Goal: Task Accomplishment & Management: Manage account settings

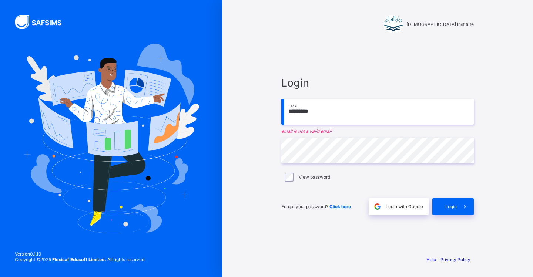
type input "*********"
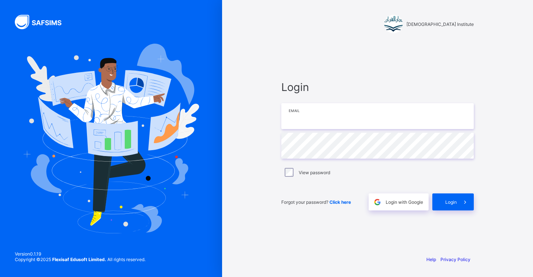
type input "**********"
click at [463, 200] on icon at bounding box center [465, 202] width 8 height 7
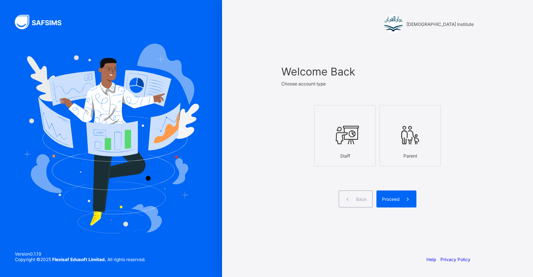
click at [368, 149] on div at bounding box center [344, 134] width 53 height 29
click at [393, 199] on span "Proceed" at bounding box center [390, 200] width 17 height 6
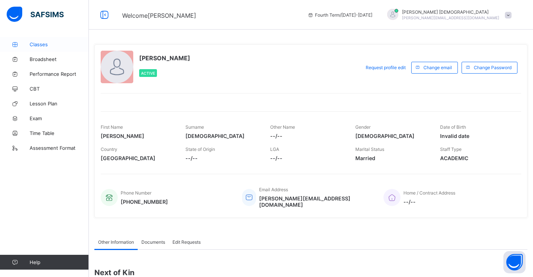
click at [56, 43] on span "Classes" at bounding box center [59, 44] width 59 height 6
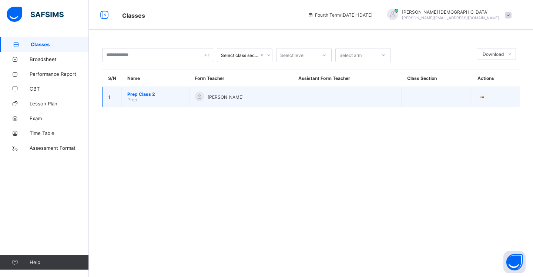
click at [150, 97] on td "Prep Class 2 Prep" at bounding box center [156, 97] width 68 height 20
click at [150, 94] on span "Prep Class 2" at bounding box center [155, 94] width 56 height 6
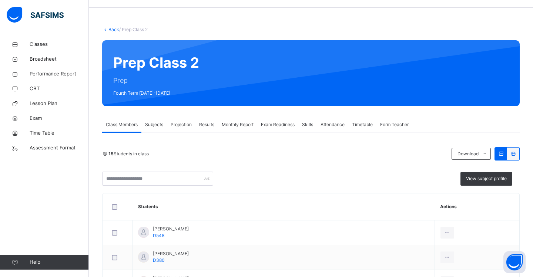
scroll to position [33, 0]
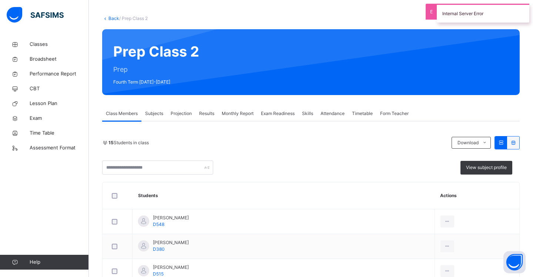
click at [271, 116] on span "Exam Readiness" at bounding box center [278, 113] width 34 height 7
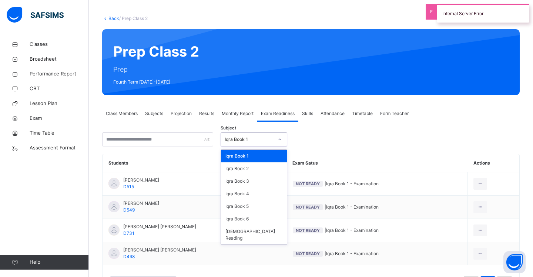
click at [282, 140] on div at bounding box center [280, 140] width 13 height 12
click at [257, 217] on div "Iqra Book 6" at bounding box center [254, 219] width 66 height 13
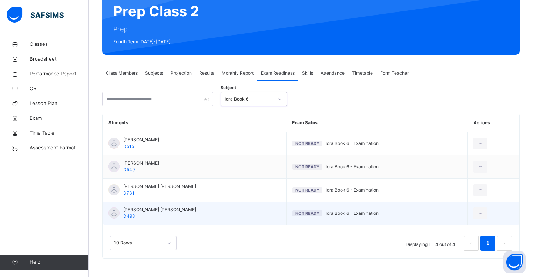
scroll to position [73, 0]
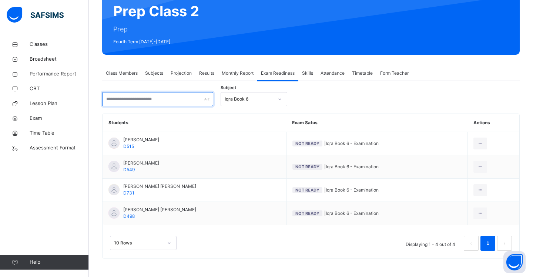
click at [198, 101] on input "text" at bounding box center [157, 99] width 111 height 14
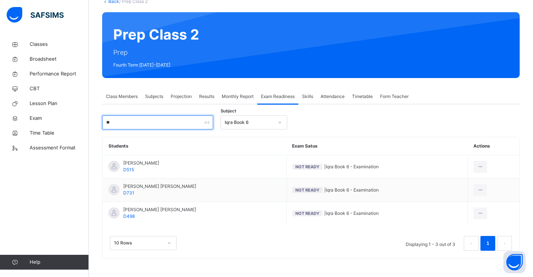
scroll to position [3, 0]
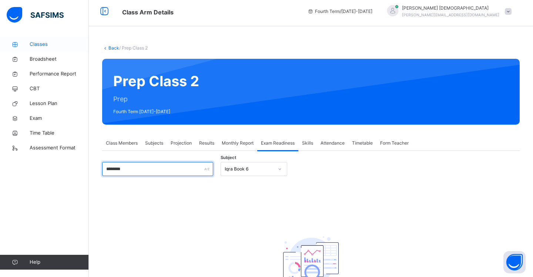
type input "********"
click at [47, 48] on link "Classes" at bounding box center [44, 44] width 89 height 15
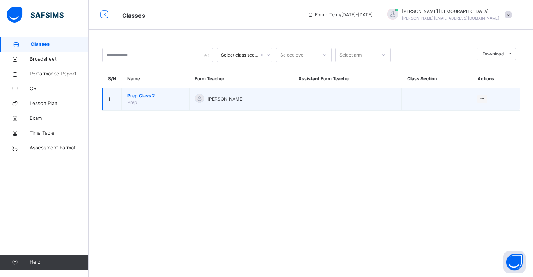
click at [150, 96] on span "Prep Class 2" at bounding box center [155, 96] width 56 height 7
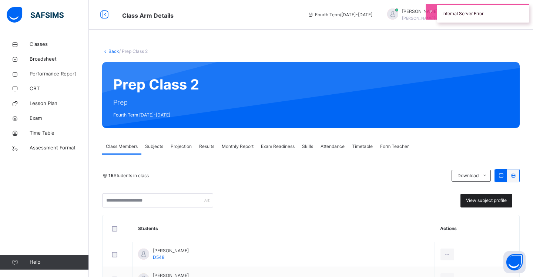
click at [493, 203] on span "View subject profile" at bounding box center [486, 200] width 41 height 7
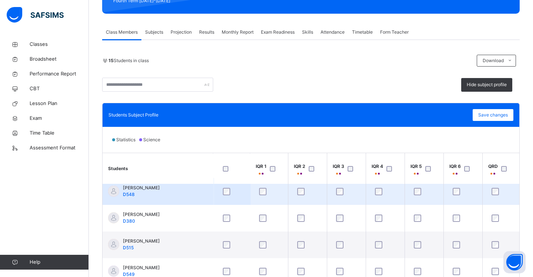
scroll to position [6, 16]
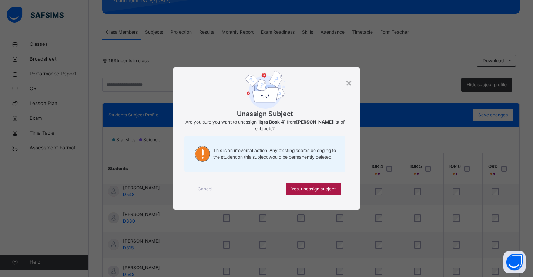
click at [325, 191] on span "Yes, unassign subject" at bounding box center [313, 189] width 44 height 7
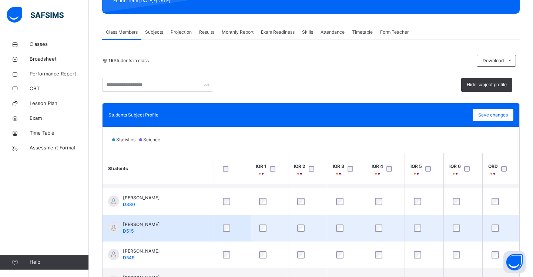
scroll to position [27, 16]
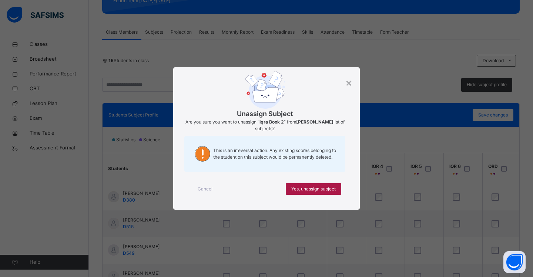
click at [307, 187] on span "Yes, unassign subject" at bounding box center [313, 189] width 44 height 7
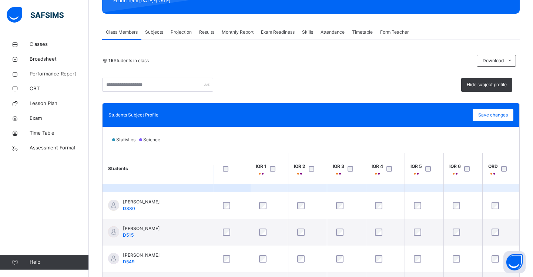
scroll to position [20, 16]
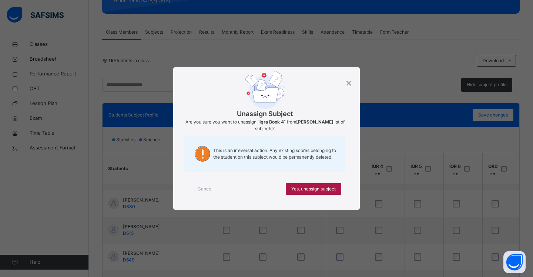
click at [332, 193] on div "Yes, unassign subject" at bounding box center [314, 189] width 56 height 12
click at [321, 191] on span "Yes, unassign subject" at bounding box center [313, 189] width 44 height 7
click at [331, 190] on span "Yes, unassign subject" at bounding box center [313, 189] width 44 height 7
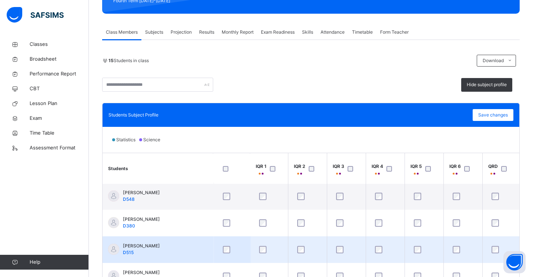
click at [483, 247] on td at bounding box center [500, 250] width 37 height 27
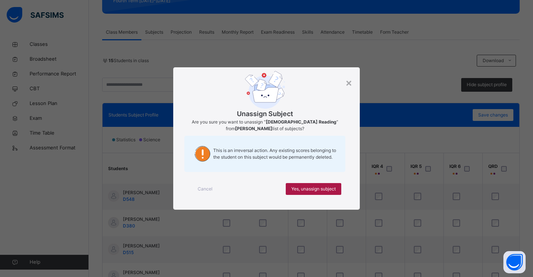
click at [334, 191] on span "Yes, unassign subject" at bounding box center [313, 189] width 44 height 7
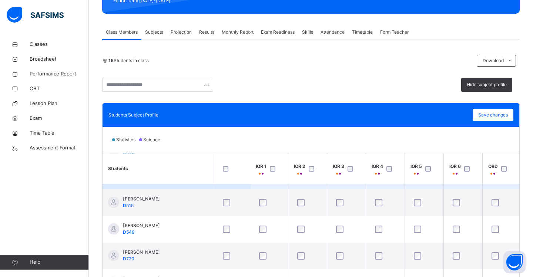
scroll to position [50, 16]
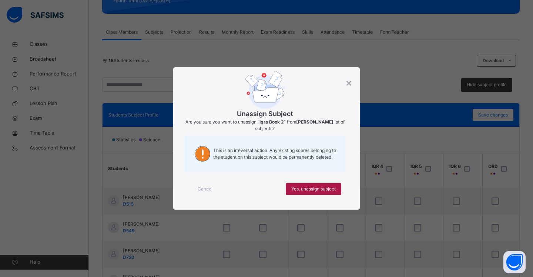
click at [309, 189] on span "Yes, unassign subject" at bounding box center [313, 189] width 44 height 7
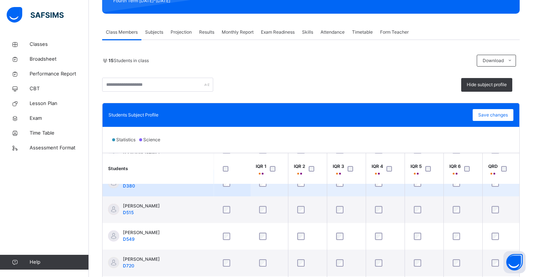
scroll to position [44, 16]
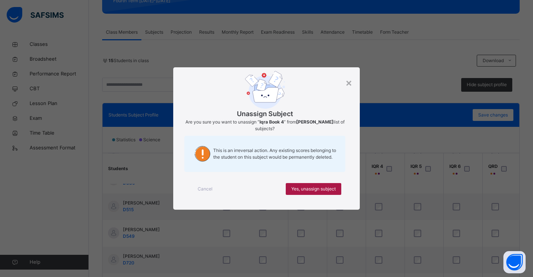
click at [328, 188] on span "Yes, unassign subject" at bounding box center [313, 189] width 44 height 7
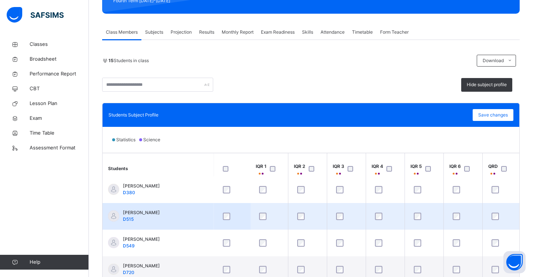
scroll to position [36, 16]
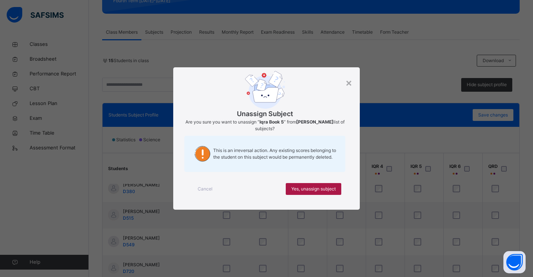
click at [334, 190] on span "Yes, unassign subject" at bounding box center [313, 189] width 44 height 7
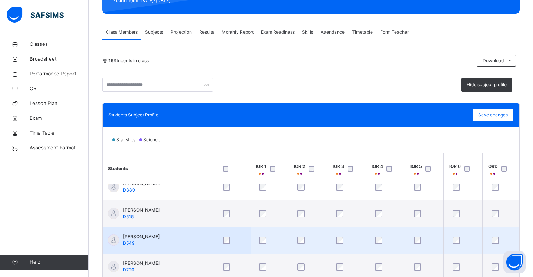
scroll to position [37, 16]
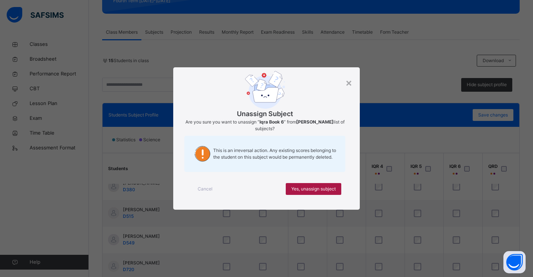
click at [331, 191] on span "Yes, unassign subject" at bounding box center [313, 189] width 44 height 7
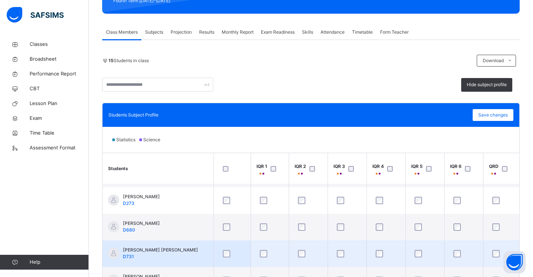
scroll to position [130, 0]
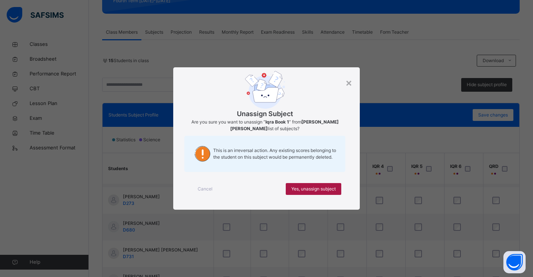
click at [315, 187] on span "Yes, unassign subject" at bounding box center [313, 189] width 44 height 7
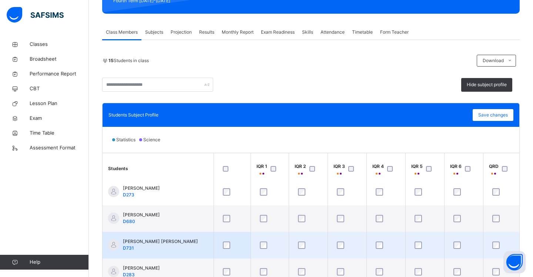
scroll to position [141, 0]
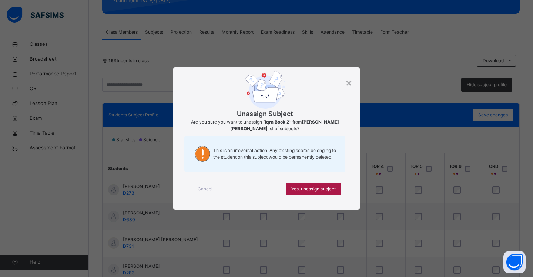
click at [302, 189] on span "Yes, unassign subject" at bounding box center [313, 189] width 44 height 7
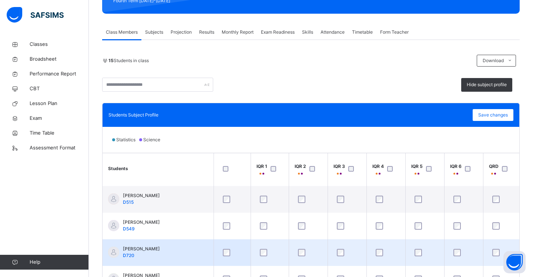
scroll to position [48, 0]
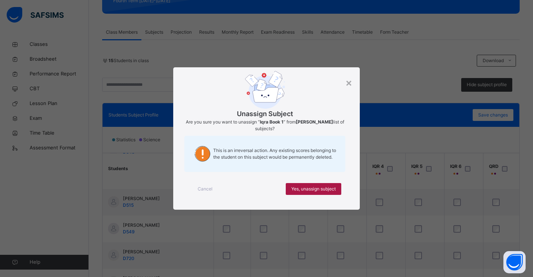
click at [303, 189] on span "Yes, unassign subject" at bounding box center [313, 189] width 44 height 7
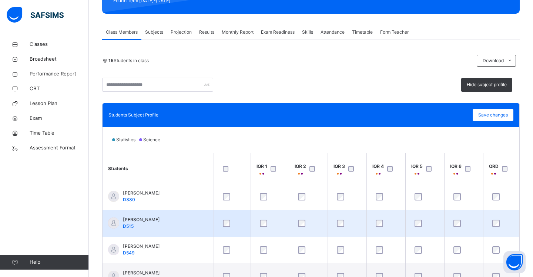
scroll to position [28, 0]
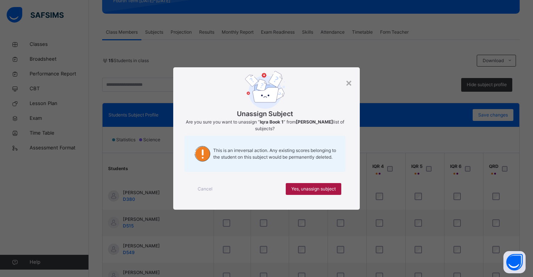
click at [307, 190] on span "Yes, unassign subject" at bounding box center [313, 189] width 44 height 7
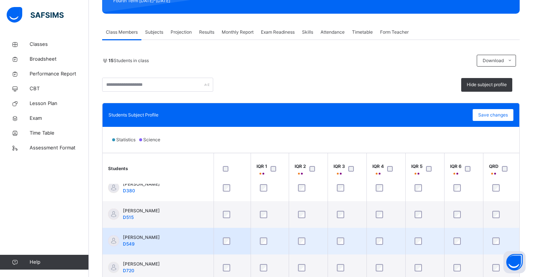
scroll to position [37, 0]
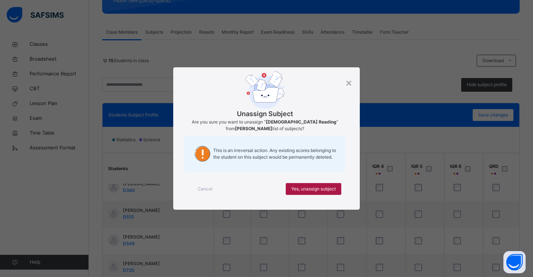
click at [326, 191] on span "Yes, unassign subject" at bounding box center [313, 189] width 44 height 7
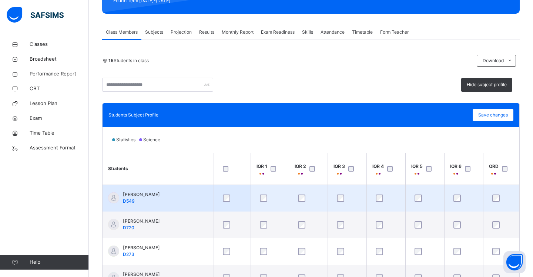
scroll to position [80, 0]
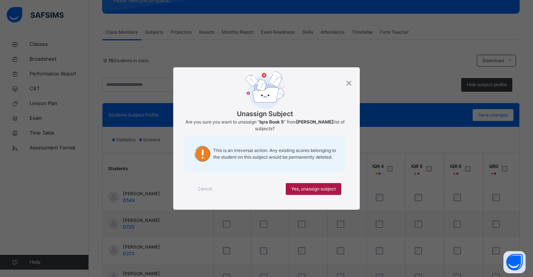
click at [335, 190] on span "Yes, unassign subject" at bounding box center [313, 189] width 44 height 7
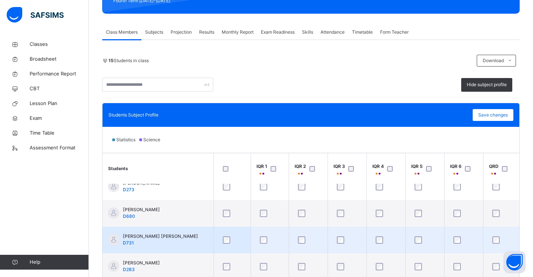
scroll to position [147, 0]
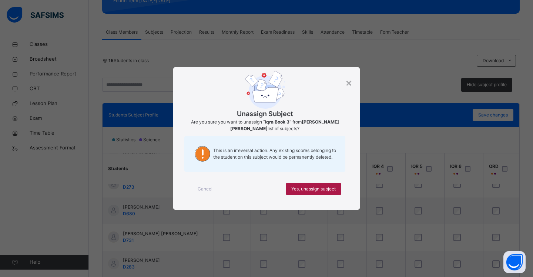
click at [331, 190] on span "Yes, unassign subject" at bounding box center [313, 189] width 44 height 7
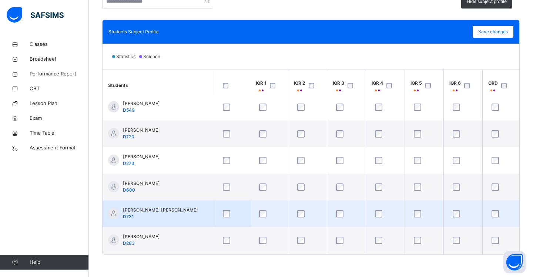
scroll to position [87, 16]
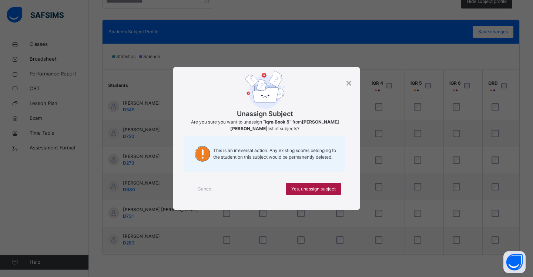
click at [328, 191] on span "Yes, unassign subject" at bounding box center [313, 189] width 44 height 7
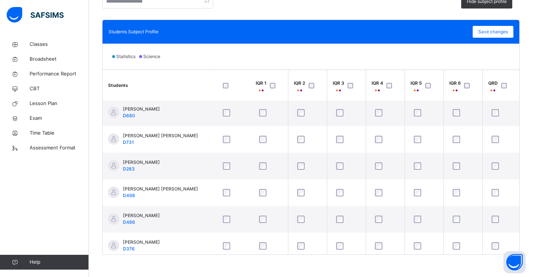
scroll to position [167, 16]
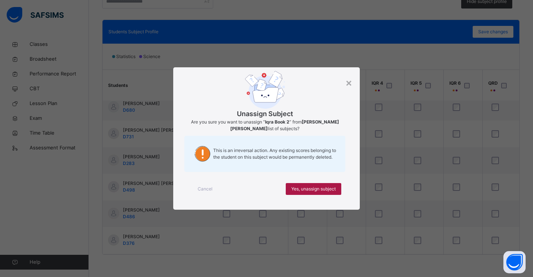
click at [304, 191] on span "Yes, unassign subject" at bounding box center [313, 189] width 44 height 7
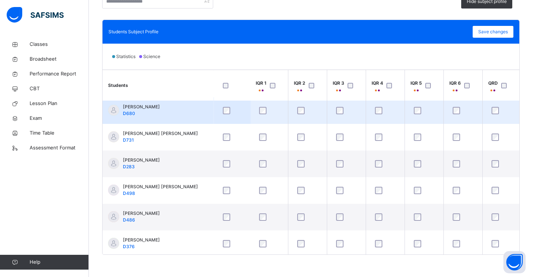
scroll to position [165, 16]
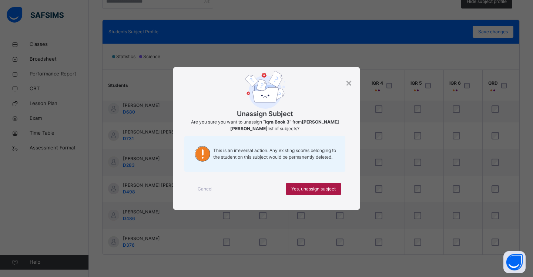
click at [340, 190] on div "Yes, unassign subject" at bounding box center [314, 189] width 56 height 12
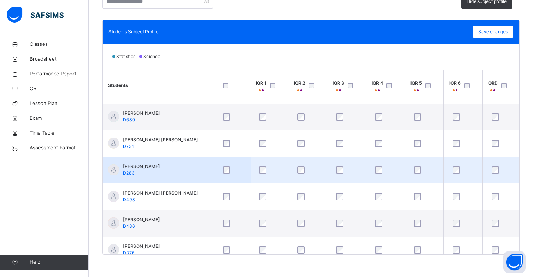
scroll to position [161, 16]
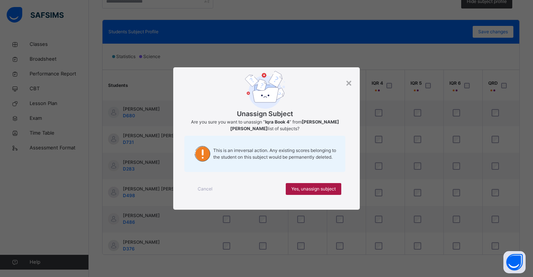
click at [327, 186] on span "Yes, unassign subject" at bounding box center [313, 189] width 44 height 7
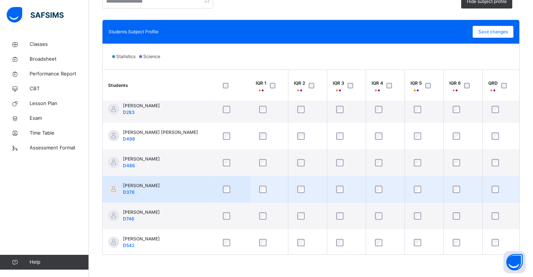
scroll to position [218, 16]
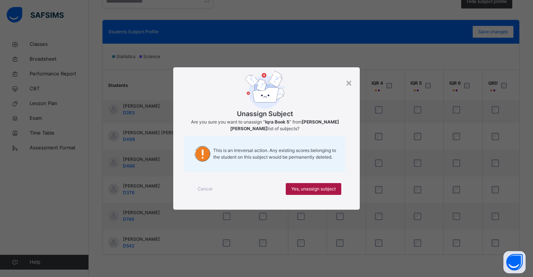
click at [329, 190] on span "Yes, unassign subject" at bounding box center [313, 189] width 44 height 7
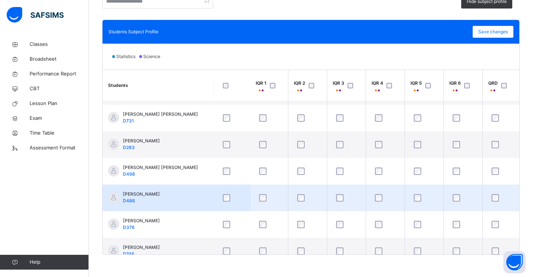
scroll to position [183, 16]
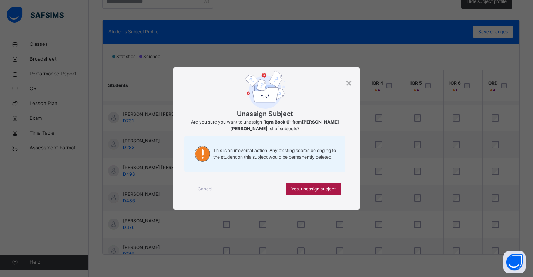
click at [316, 191] on span "Yes, unassign subject" at bounding box center [313, 189] width 44 height 7
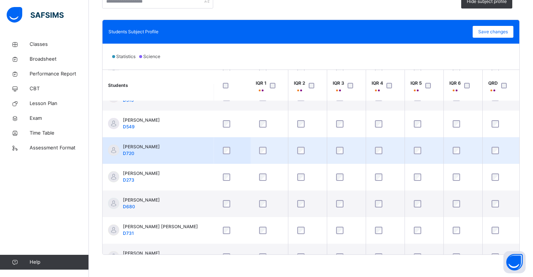
scroll to position [71, 16]
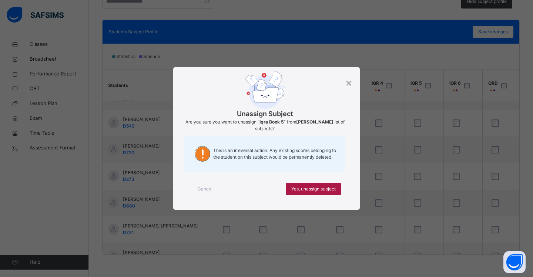
click at [328, 192] on div "Yes, unassign subject" at bounding box center [314, 189] width 56 height 12
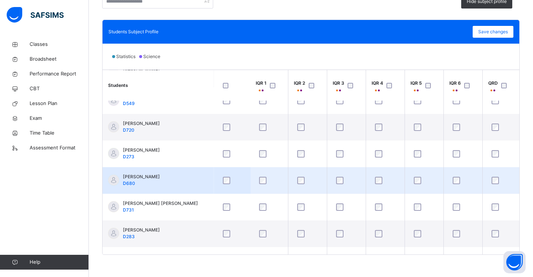
scroll to position [94, 15]
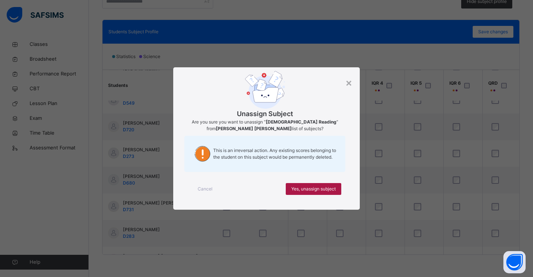
click at [322, 188] on span "Yes, unassign subject" at bounding box center [313, 189] width 44 height 7
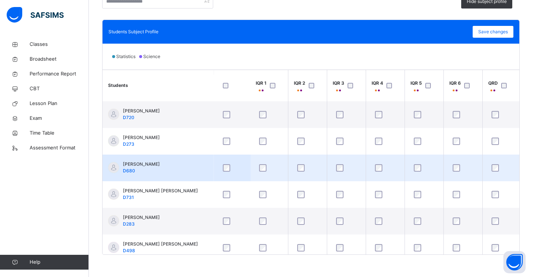
scroll to position [106, 1]
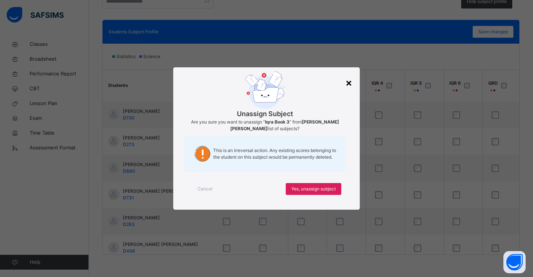
click at [348, 84] on div "×" at bounding box center [348, 83] width 7 height 16
click at [335, 190] on span "Yes, unassign subject" at bounding box center [313, 189] width 44 height 7
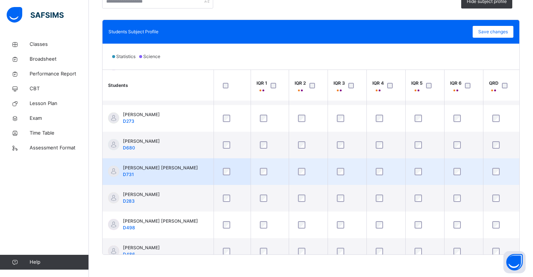
scroll to position [132, 0]
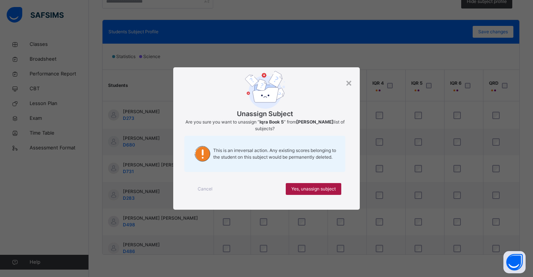
click at [334, 190] on span "Yes, unassign subject" at bounding box center [313, 189] width 44 height 7
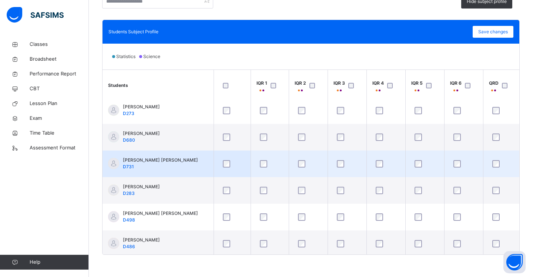
scroll to position [138, 0]
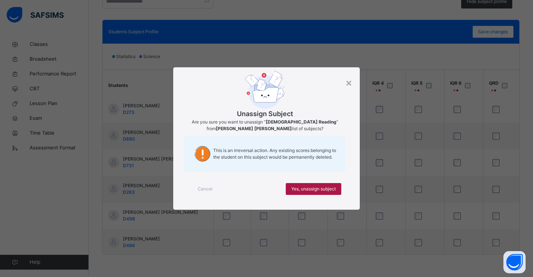
click at [335, 190] on span "Yes, unassign subject" at bounding box center [313, 189] width 44 height 7
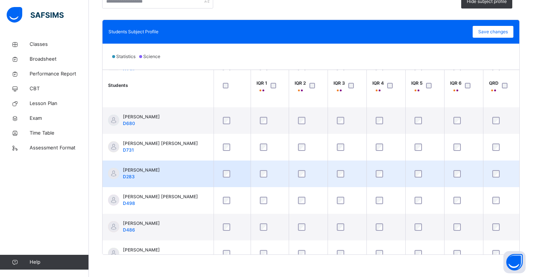
scroll to position [155, 0]
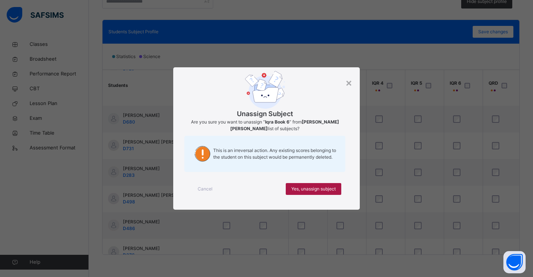
click at [320, 187] on span "Yes, unassign subject" at bounding box center [313, 189] width 44 height 7
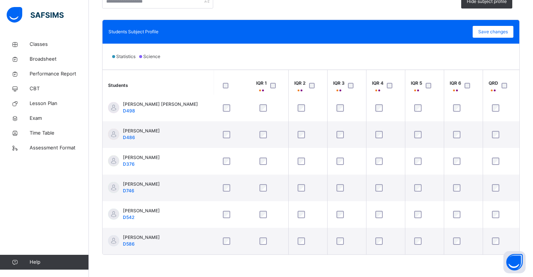
scroll to position [249, 0]
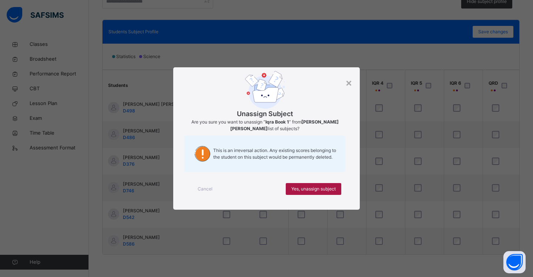
click at [317, 191] on span "Yes, unassign subject" at bounding box center [313, 189] width 44 height 7
click at [332, 188] on span "Yes, unassign subject" at bounding box center [313, 189] width 44 height 7
click at [328, 188] on span "Yes, unassign subject" at bounding box center [313, 189] width 44 height 7
click at [321, 190] on span "Yes, unassign subject" at bounding box center [313, 189] width 44 height 7
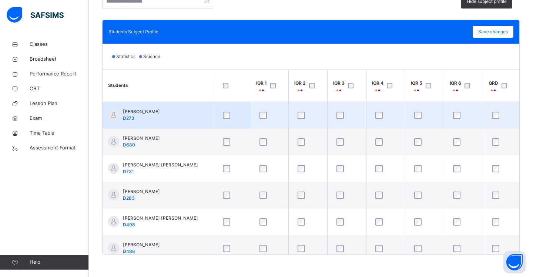
scroll to position [133, 0]
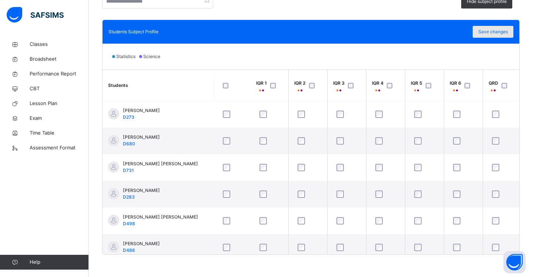
click at [487, 30] on span "Save changes" at bounding box center [493, 32] width 30 height 7
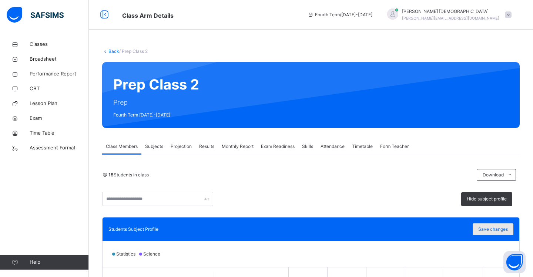
scroll to position [0, 0]
click at [280, 145] on span "Exam Readiness" at bounding box center [278, 146] width 34 height 7
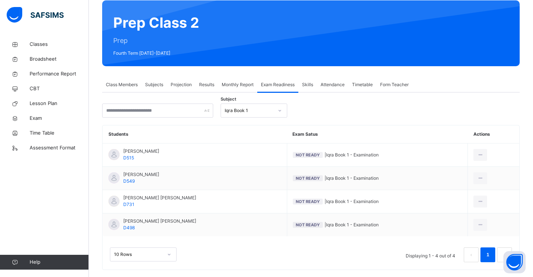
scroll to position [62, 0]
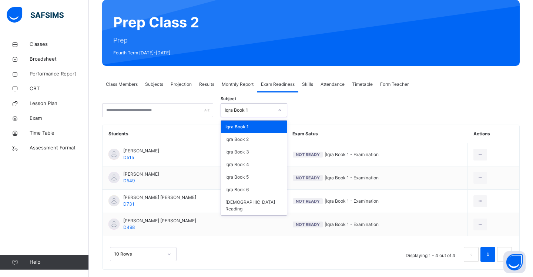
click at [280, 109] on icon at bounding box center [280, 110] width 4 height 7
click at [250, 189] on div "Iqra Book 6" at bounding box center [254, 190] width 66 height 13
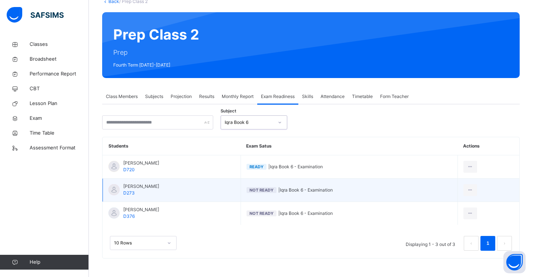
scroll to position [50, 0]
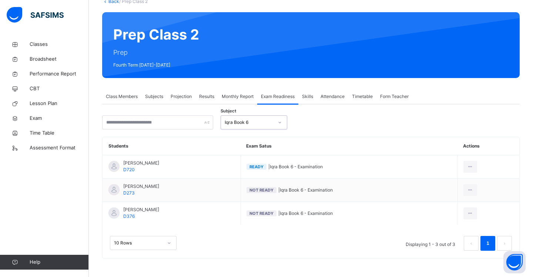
click at [129, 97] on span "Class Members" at bounding box center [122, 96] width 32 height 7
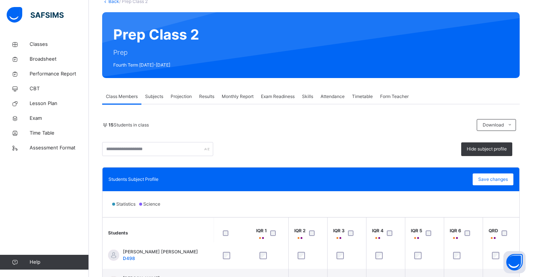
scroll to position [249, 0]
click at [268, 144] on div "Hide subject profile" at bounding box center [311, 149] width 418 height 14
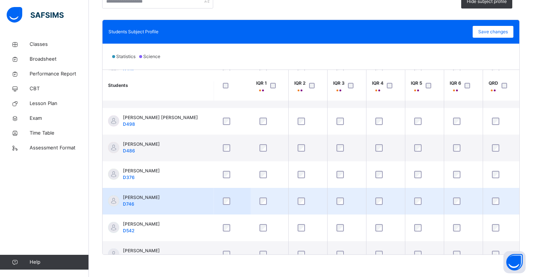
scroll to position [232, 0]
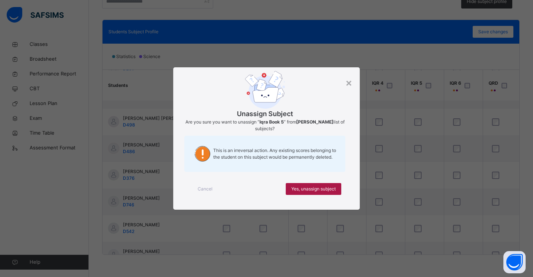
click at [327, 190] on span "Yes, unassign subject" at bounding box center [313, 189] width 44 height 7
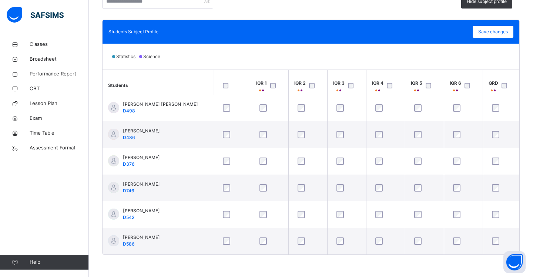
scroll to position [249, 0]
click at [495, 31] on span "Save changes" at bounding box center [493, 32] width 30 height 7
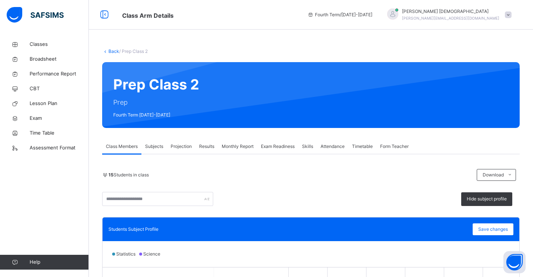
scroll to position [0, 0]
click at [281, 147] on span "Exam Readiness" at bounding box center [278, 146] width 34 height 7
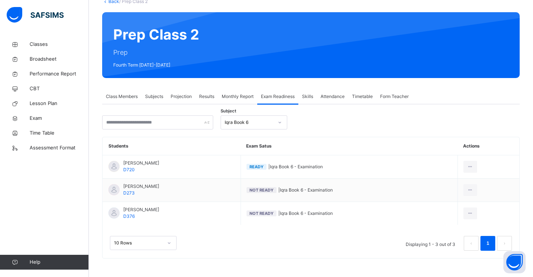
scroll to position [50, 0]
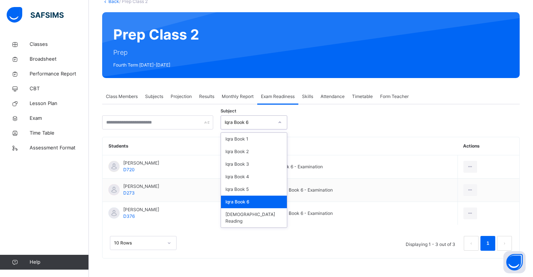
click at [284, 124] on div at bounding box center [280, 123] width 13 height 12
click at [258, 143] on div "Iqra Book 1" at bounding box center [254, 139] width 66 height 13
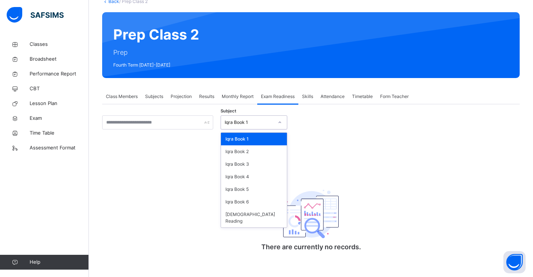
click at [281, 124] on icon at bounding box center [280, 122] width 4 height 7
click at [242, 201] on div "Iqra Book 6" at bounding box center [254, 202] width 66 height 13
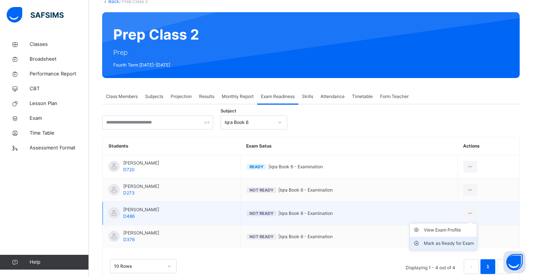
click at [459, 242] on div "Mark as Ready for Exam" at bounding box center [449, 243] width 50 height 7
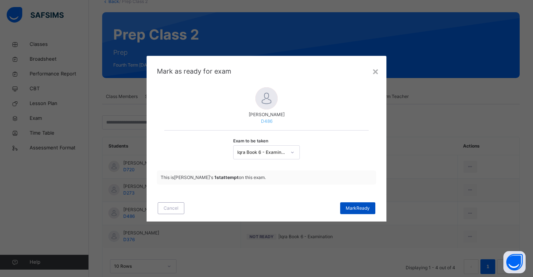
click at [359, 205] on span "[PERSON_NAME]" at bounding box center [358, 208] width 24 height 7
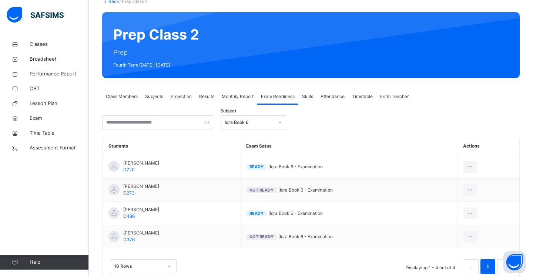
click at [121, 98] on span "Class Members" at bounding box center [122, 96] width 32 height 7
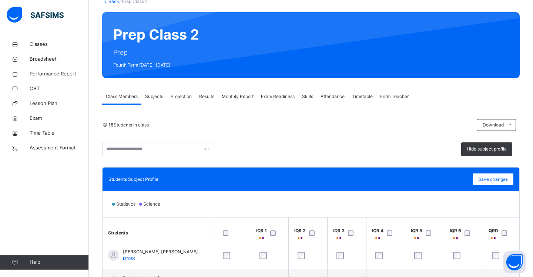
scroll to position [246, 0]
click at [154, 98] on span "Subjects" at bounding box center [154, 96] width 18 height 7
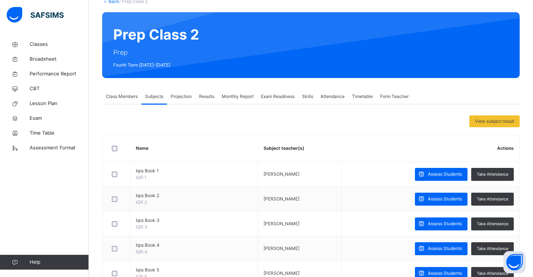
click at [171, 98] on div "Projection" at bounding box center [181, 96] width 29 height 15
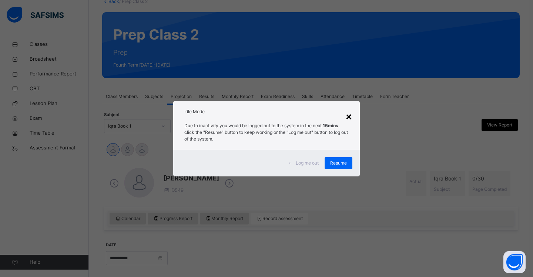
click at [348, 113] on div "×" at bounding box center [348, 116] width 7 height 16
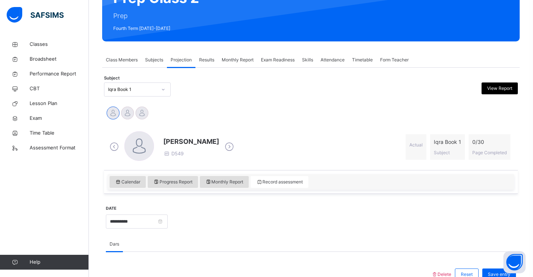
scroll to position [84, 0]
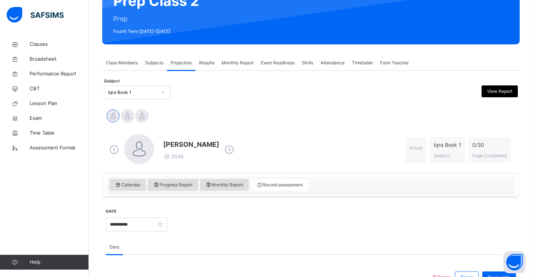
click at [165, 93] on icon at bounding box center [163, 92] width 4 height 7
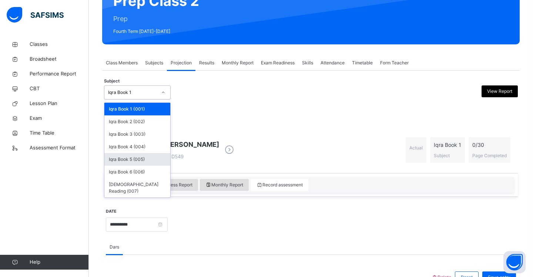
click at [150, 159] on div "Iqra Book 5 (005)" at bounding box center [137, 159] width 66 height 13
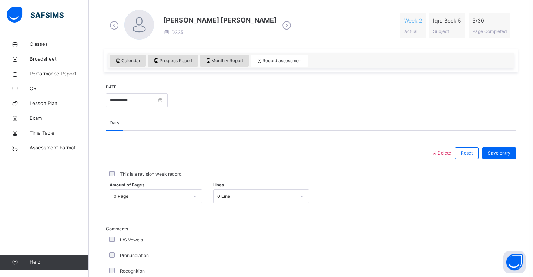
scroll to position [210, 0]
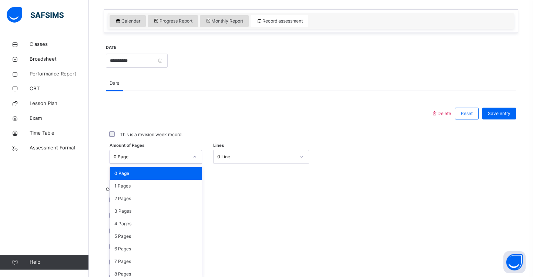
click at [198, 164] on div "option 0 Page focused, 1 of 31. 31 results available. Use Up and Down to choose…" at bounding box center [156, 157] width 93 height 14
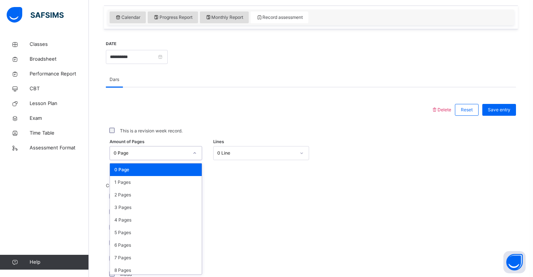
scroll to position [252, 0]
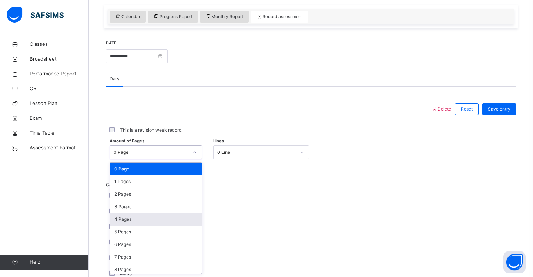
click at [176, 215] on div "4 Pages" at bounding box center [156, 219] width 92 height 13
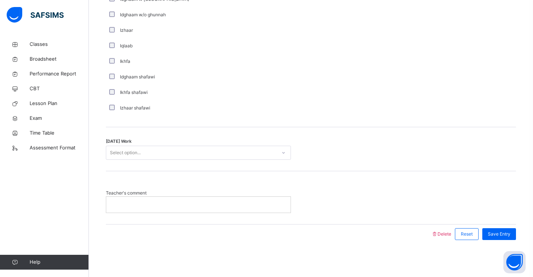
scroll to position [557, 0]
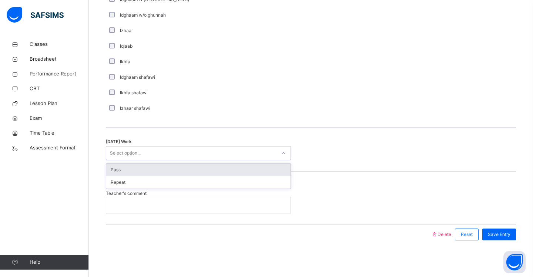
click at [281, 153] on div at bounding box center [283, 153] width 13 height 12
click at [252, 169] on div "Pass" at bounding box center [198, 170] width 184 height 13
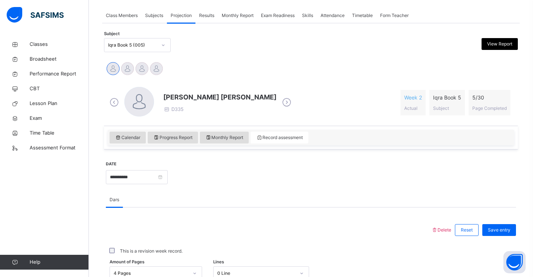
scroll to position [152, 0]
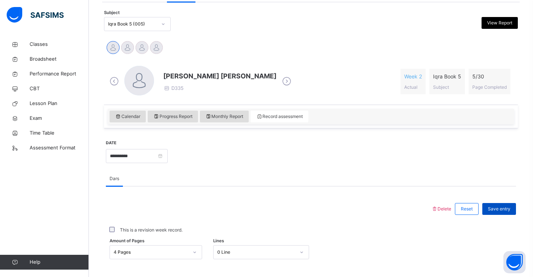
click at [492, 211] on span "Save entry" at bounding box center [499, 209] width 23 height 7
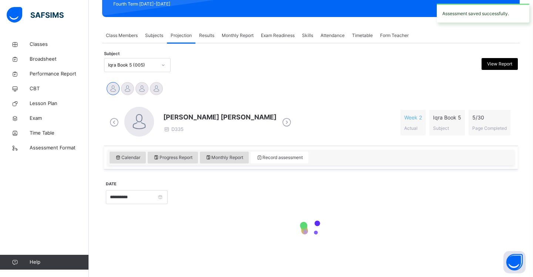
scroll to position [111, 0]
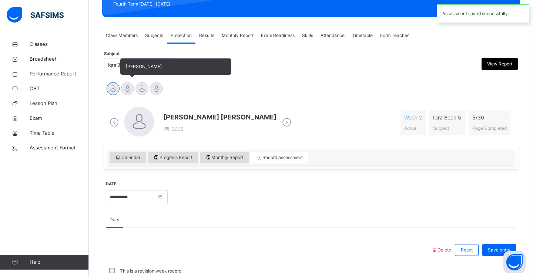
click at [128, 90] on div at bounding box center [127, 88] width 13 height 13
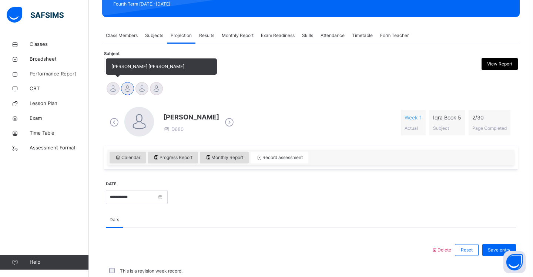
click at [115, 89] on div at bounding box center [113, 88] width 13 height 13
click at [127, 91] on div at bounding box center [127, 88] width 13 height 13
click at [141, 90] on div at bounding box center [141, 88] width 13 height 13
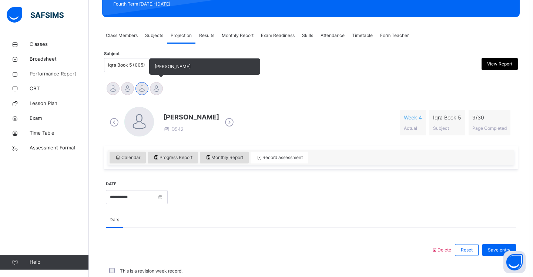
click at [158, 90] on div at bounding box center [156, 88] width 13 height 13
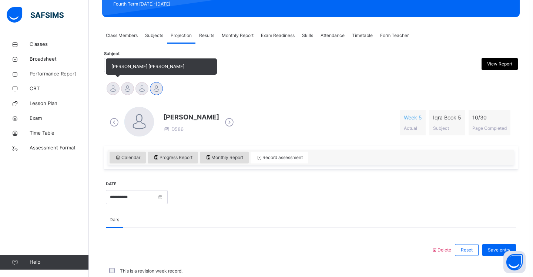
click at [114, 90] on div at bounding box center [113, 88] width 13 height 13
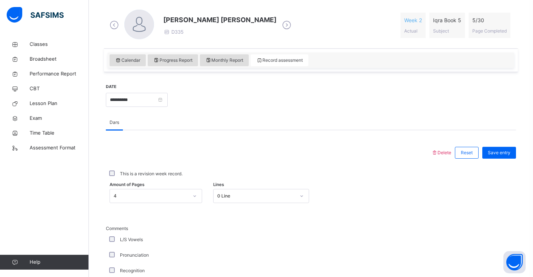
scroll to position [210, 0]
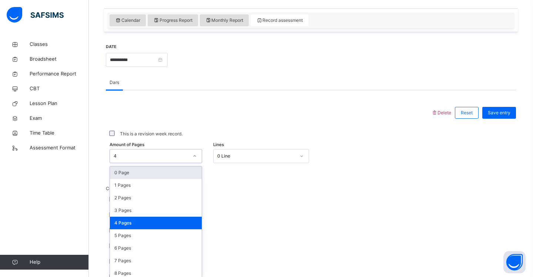
click at [195, 163] on div "option 0 Page focused, 1 of 31. 31 results available. Use Up and Down to choose…" at bounding box center [156, 156] width 93 height 14
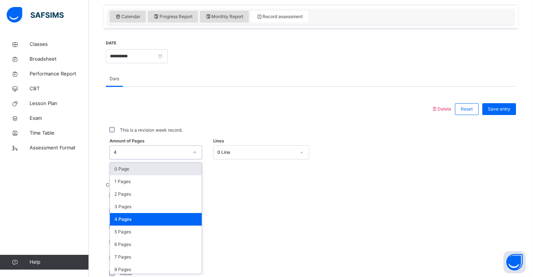
click at [184, 171] on div "0 Page" at bounding box center [156, 169] width 92 height 13
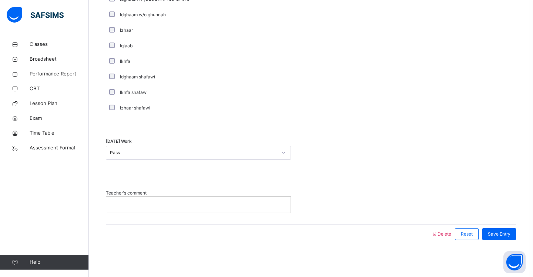
scroll to position [557, 0]
click at [177, 152] on div "Pass" at bounding box center [193, 153] width 167 height 7
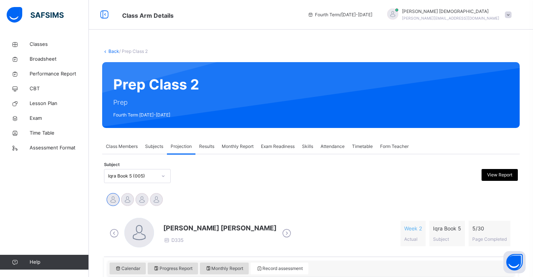
scroll to position [0, 0]
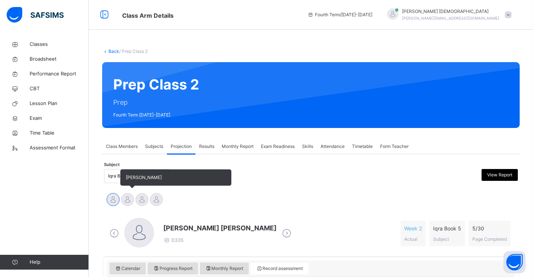
click at [127, 202] on div at bounding box center [127, 199] width 13 height 13
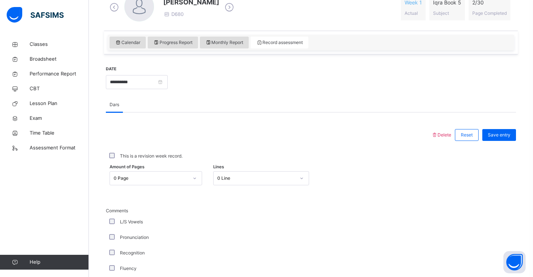
scroll to position [227, 0]
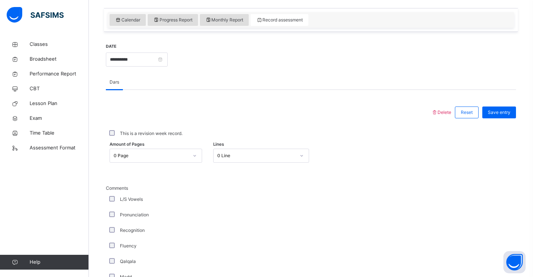
click at [195, 163] on div "0 Page" at bounding box center [156, 156] width 93 height 14
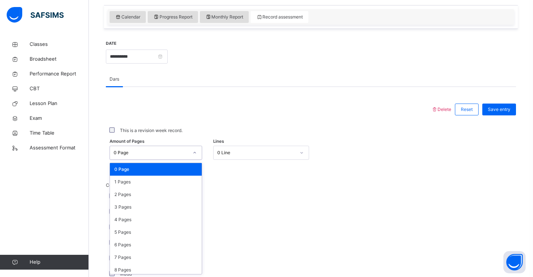
scroll to position [252, 0]
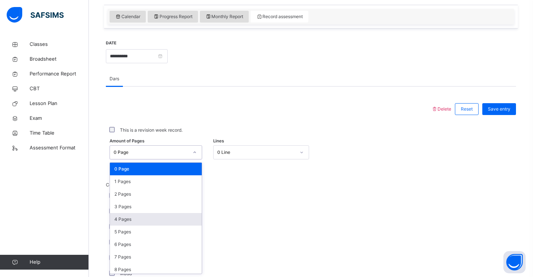
click at [168, 221] on div "4 Pages" at bounding box center [156, 219] width 92 height 13
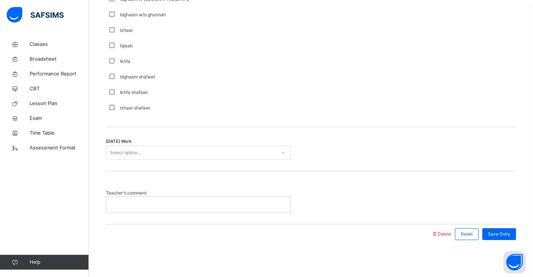
scroll to position [557, 0]
click at [212, 154] on div "Select option..." at bounding box center [191, 153] width 170 height 11
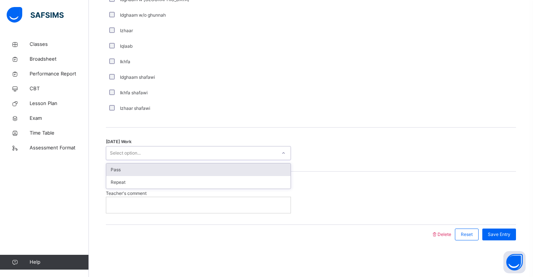
click at [204, 170] on div "Pass" at bounding box center [198, 170] width 184 height 13
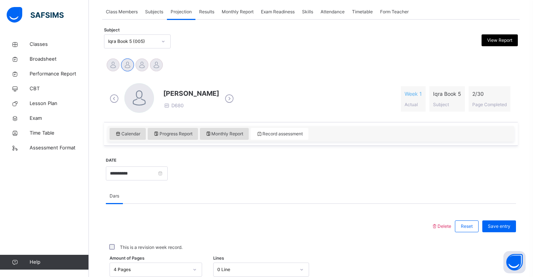
scroll to position [137, 0]
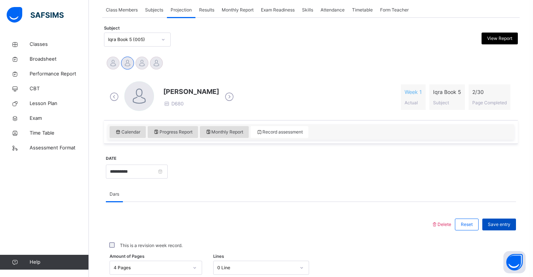
click at [502, 226] on span "Save entry" at bounding box center [499, 224] width 23 height 7
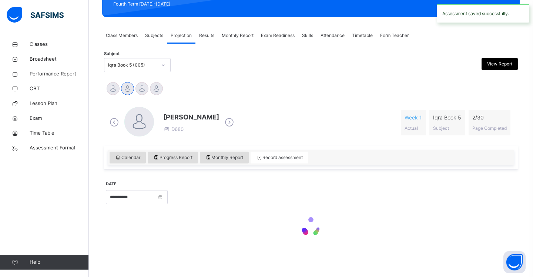
scroll to position [111, 0]
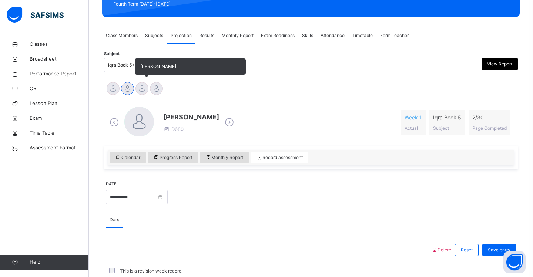
click at [142, 86] on div at bounding box center [141, 88] width 13 height 13
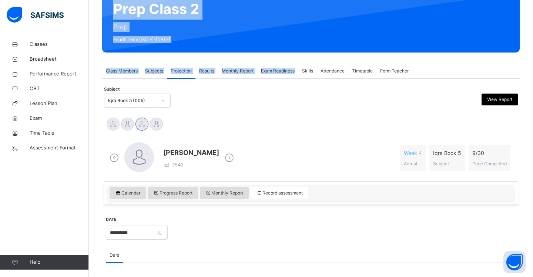
scroll to position [0, 0]
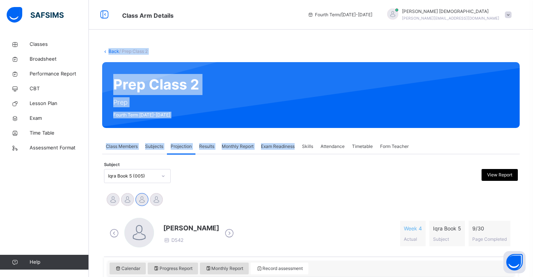
drag, startPoint x: 279, startPoint y: 39, endPoint x: 275, endPoint y: -29, distance: 67.5
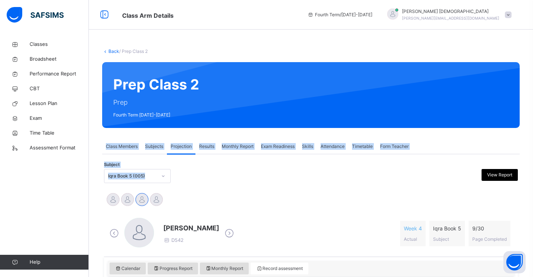
drag, startPoint x: 235, startPoint y: 180, endPoint x: 245, endPoint y: 76, distance: 104.1
click at [256, 167] on div "Subject Iqra Book 5 (005) View Report" at bounding box center [311, 175] width 414 height 21
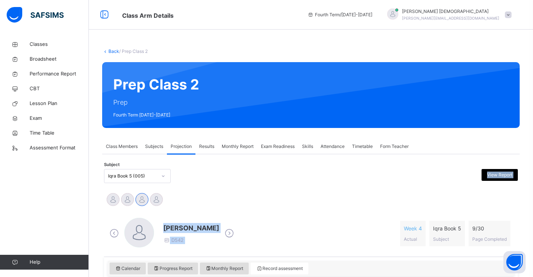
drag, startPoint x: 256, startPoint y: 167, endPoint x: 300, endPoint y: 212, distance: 63.1
click at [300, 212] on div "[PERSON_NAME] D542 Week 4 Actual Iqra Book 5 Subject 9 / 30 Page Completed" at bounding box center [311, 234] width 414 height 46
drag, startPoint x: 300, startPoint y: 212, endPoint x: 303, endPoint y: 215, distance: 4.2
click at [303, 215] on div "[PERSON_NAME] D542 Week 4 Actual Iqra Book 5 Subject 9 / 30 Page Completed" at bounding box center [311, 234] width 414 height 46
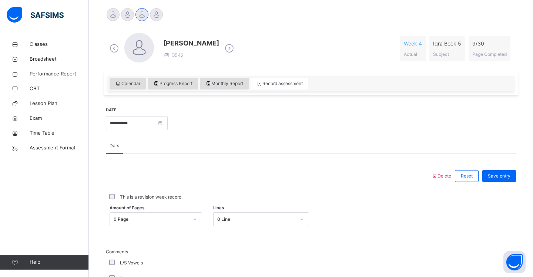
scroll to position [187, 0]
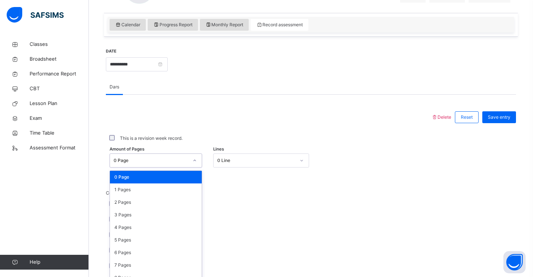
click at [197, 168] on div "option 0 Page focused, 1 of 31. 31 results available. Use Up and Down to choose…" at bounding box center [156, 161] width 93 height 14
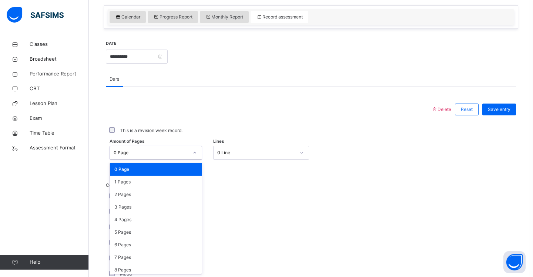
scroll to position [252, 0]
click at [182, 184] on div "1 Pages" at bounding box center [156, 181] width 92 height 13
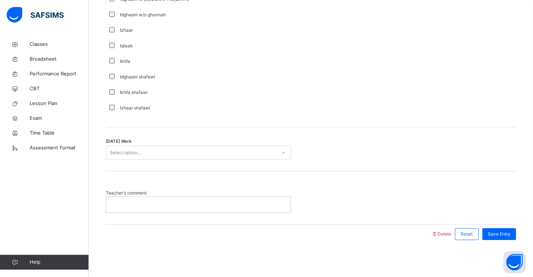
scroll to position [557, 0]
click at [181, 152] on div "Select option..." at bounding box center [191, 153] width 170 height 11
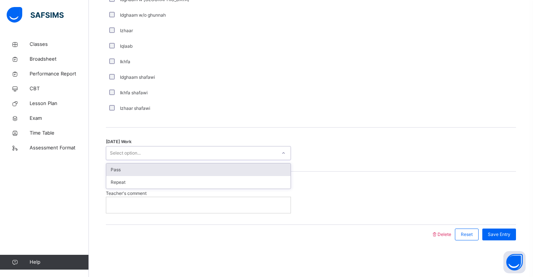
click at [181, 168] on div "Pass" at bounding box center [198, 170] width 184 height 13
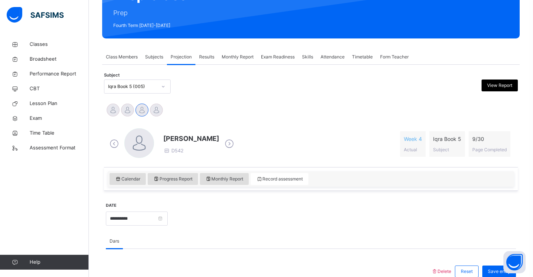
scroll to position [149, 0]
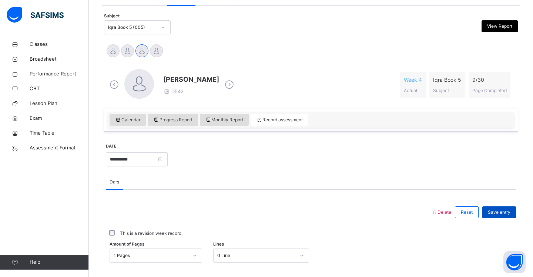
click at [502, 214] on span "Save entry" at bounding box center [499, 212] width 23 height 7
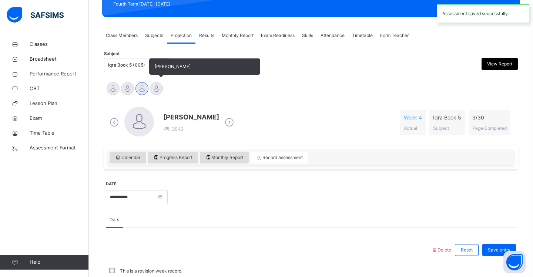
click at [155, 91] on div at bounding box center [156, 88] width 13 height 13
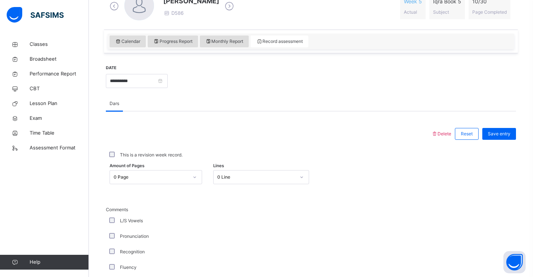
scroll to position [235, 0]
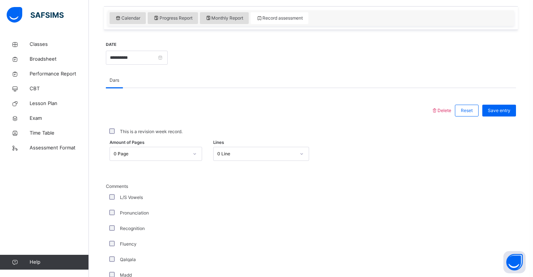
click at [192, 161] on div "0 Page" at bounding box center [156, 154] width 93 height 14
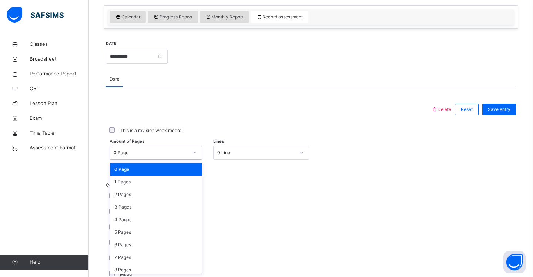
scroll to position [252, 0]
click at [173, 184] on div "1 Pages" at bounding box center [156, 181] width 92 height 13
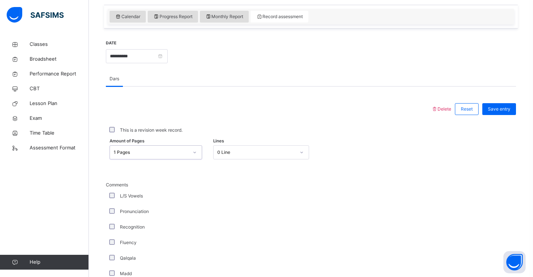
scroll to position [287, 0]
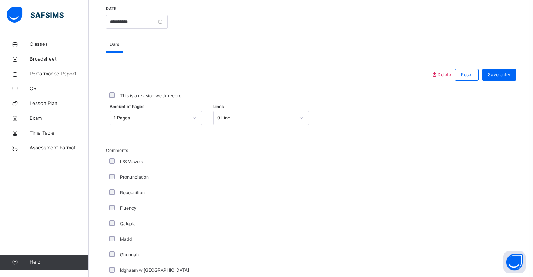
click at [112, 195] on div "Recognition" at bounding box center [198, 193] width 181 height 7
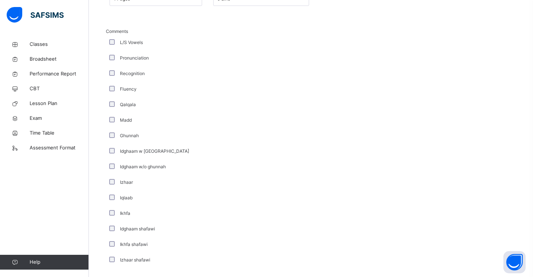
scroll to position [407, 0]
click at [113, 245] on div "Ikhfa shafawi" at bounding box center [198, 243] width 181 height 7
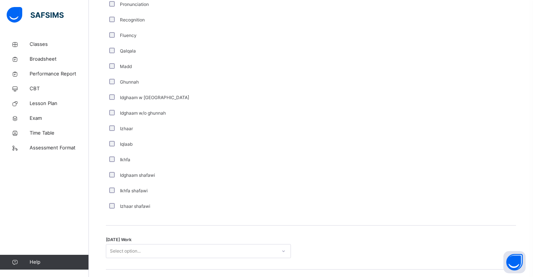
scroll to position [485, 0]
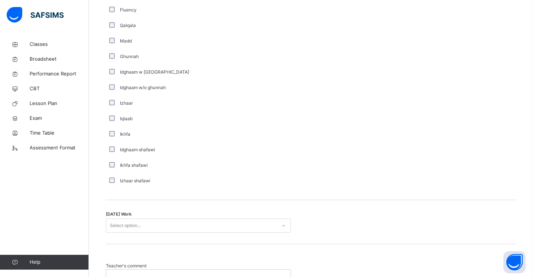
click at [117, 226] on div "Select option..." at bounding box center [125, 226] width 31 height 14
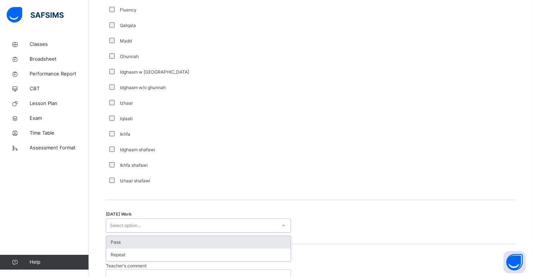
click at [117, 246] on div "Pass" at bounding box center [198, 242] width 184 height 13
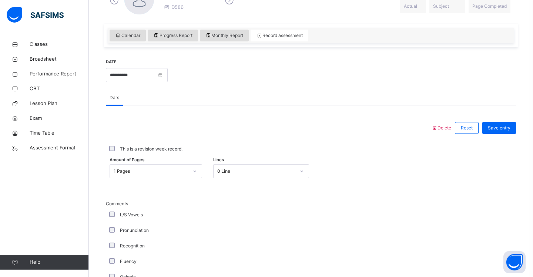
scroll to position [232, 0]
click at [502, 130] on span "Save entry" at bounding box center [499, 128] width 23 height 7
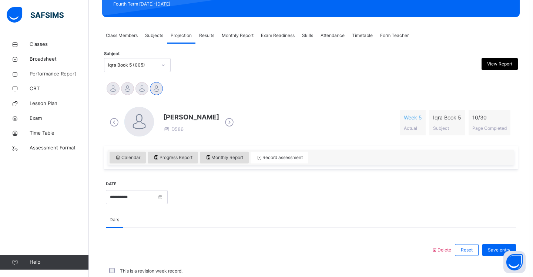
click at [289, 36] on span "Exam Readiness" at bounding box center [278, 35] width 34 height 7
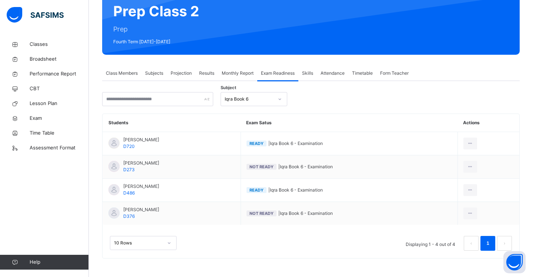
scroll to position [73, 0]
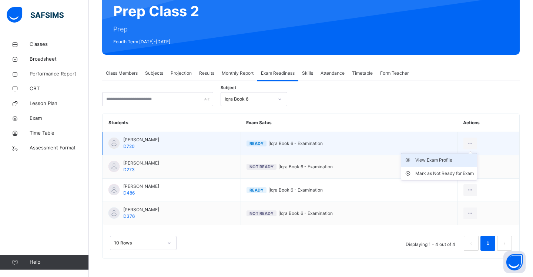
click at [456, 161] on div "View Exam Profile" at bounding box center [444, 160] width 58 height 7
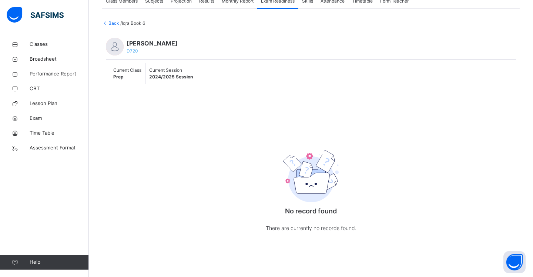
scroll to position [145, 0]
click at [117, 44] on div at bounding box center [115, 47] width 18 height 18
click at [134, 41] on span "[PERSON_NAME]" at bounding box center [152, 43] width 51 height 9
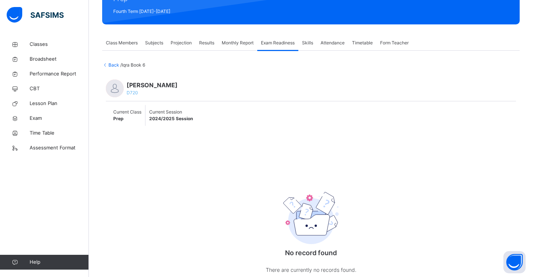
scroll to position [101, 0]
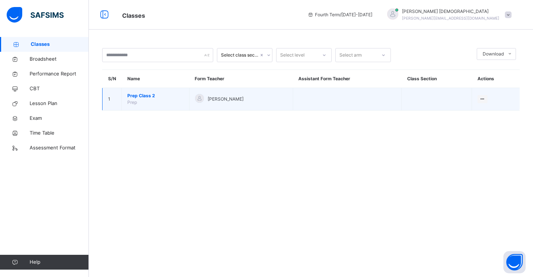
click at [155, 97] on span "Prep Class 2" at bounding box center [155, 96] width 56 height 7
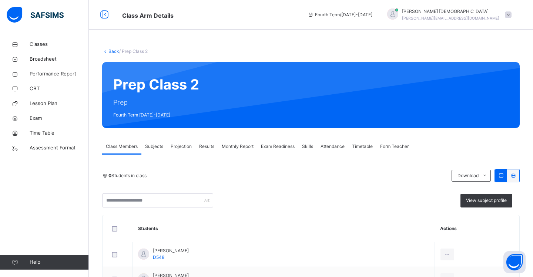
click at [271, 145] on span "Exam Readiness" at bounding box center [278, 146] width 34 height 7
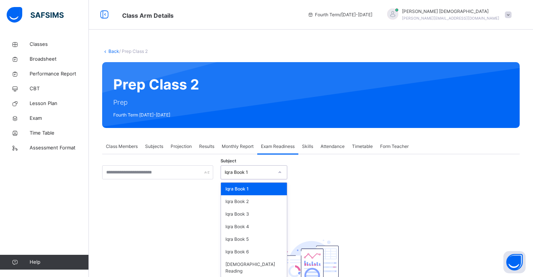
click at [280, 175] on icon at bounding box center [280, 172] width 4 height 7
click at [267, 203] on div "Iqra Book 2" at bounding box center [254, 201] width 66 height 13
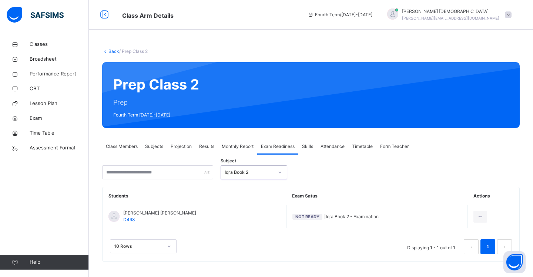
click at [278, 174] on icon at bounding box center [280, 172] width 4 height 7
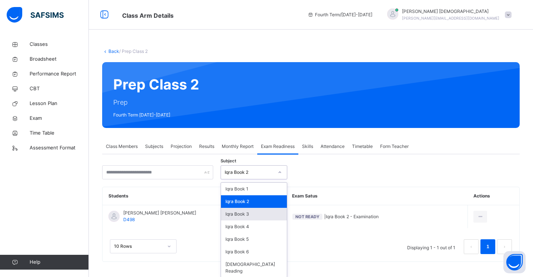
click at [268, 212] on div "Iqra Book 3" at bounding box center [254, 214] width 66 height 13
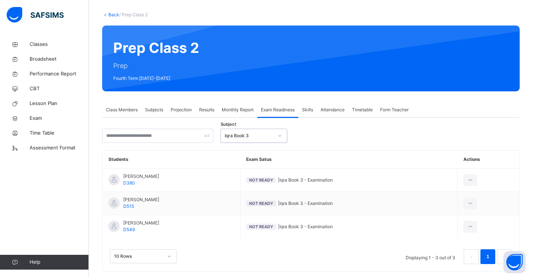
scroll to position [44, 0]
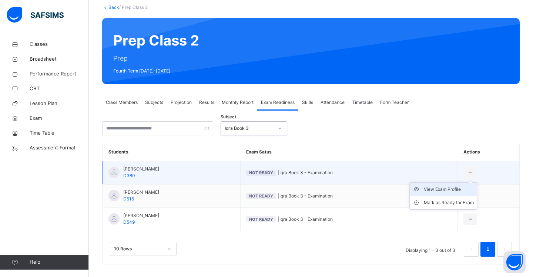
click at [453, 188] on div "View Exam Profile" at bounding box center [449, 189] width 50 height 7
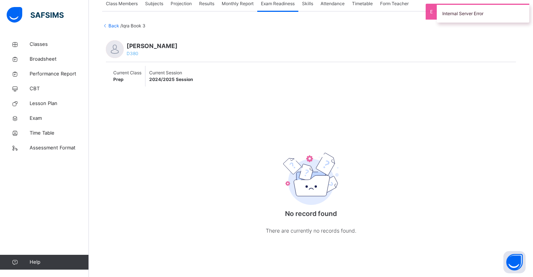
scroll to position [144, 0]
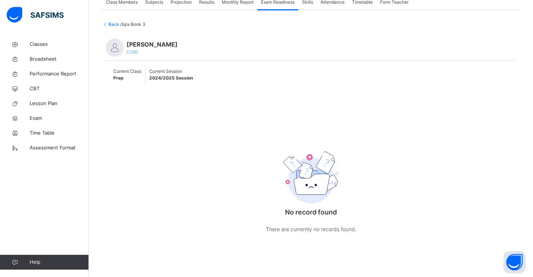
click at [134, 53] on span "D380" at bounding box center [133, 52] width 12 height 6
click at [117, 48] on div at bounding box center [115, 48] width 18 height 18
drag, startPoint x: 163, startPoint y: 82, endPoint x: 156, endPoint y: 80, distance: 6.6
click at [159, 81] on div "Current Session 2024/2025 Session" at bounding box center [170, 74] width 51 height 21
drag, startPoint x: 156, startPoint y: 80, endPoint x: 135, endPoint y: 81, distance: 21.1
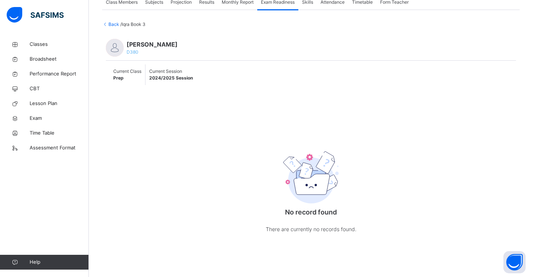
click at [153, 80] on span "2024/2025 Session" at bounding box center [171, 78] width 44 height 6
click at [131, 81] on div "Current Class Prep" at bounding box center [128, 74] width 36 height 21
click at [42, 46] on span "Classes" at bounding box center [59, 44] width 59 height 7
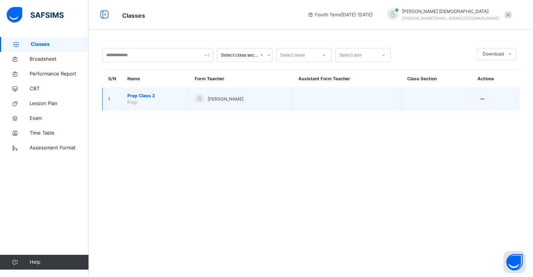
click at [157, 97] on span "Prep Class 2" at bounding box center [155, 96] width 56 height 7
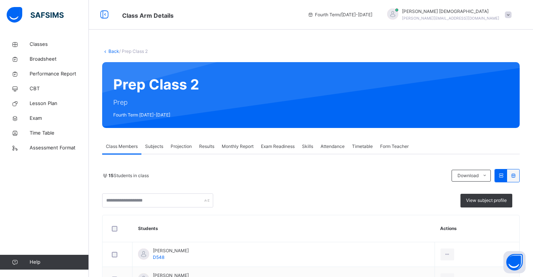
click at [182, 146] on span "Projection" at bounding box center [181, 146] width 21 height 7
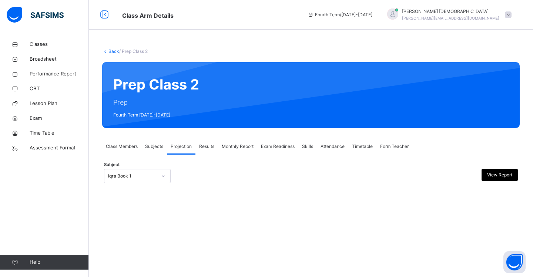
click at [163, 177] on icon at bounding box center [163, 176] width 4 height 7
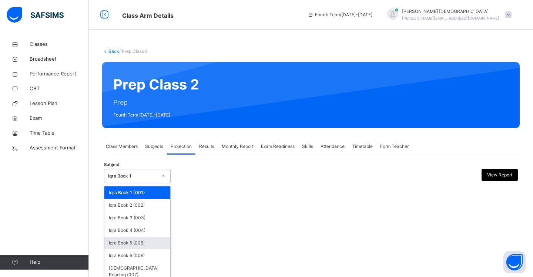
click at [150, 241] on div "Iqra Book 5 (005)" at bounding box center [137, 243] width 66 height 13
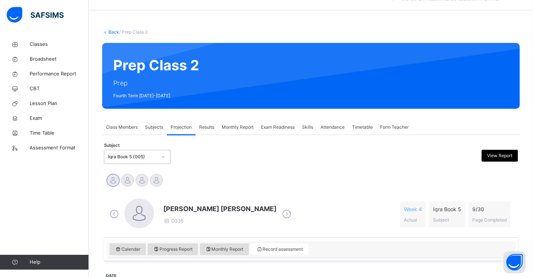
scroll to position [27, 0]
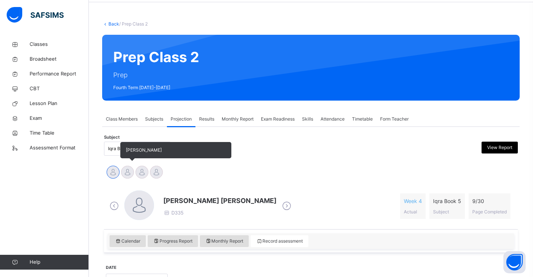
click at [129, 171] on div at bounding box center [127, 172] width 13 height 13
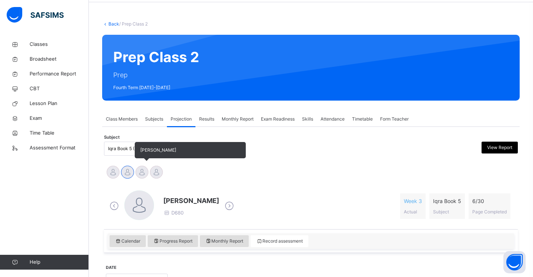
click at [143, 175] on div at bounding box center [141, 172] width 13 height 13
click at [154, 174] on div at bounding box center [156, 172] width 13 height 13
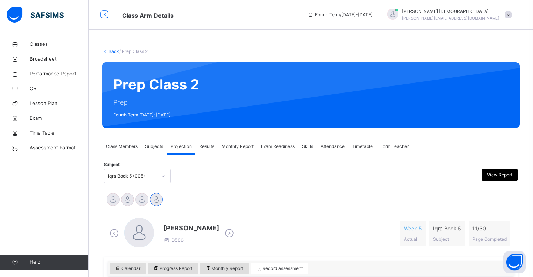
scroll to position [0, 0]
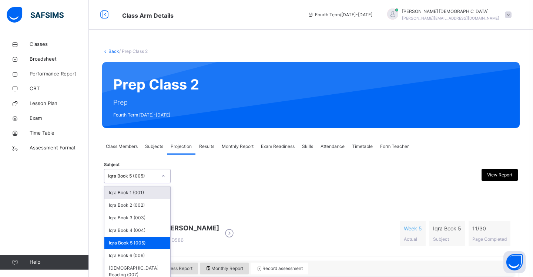
click at [166, 177] on div at bounding box center [163, 176] width 13 height 12
click at [148, 255] on div "Iqra Book 6 (006)" at bounding box center [137, 256] width 66 height 13
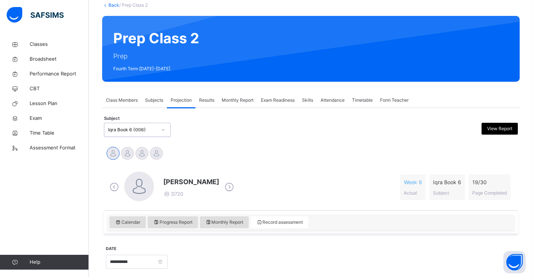
scroll to position [53, 0]
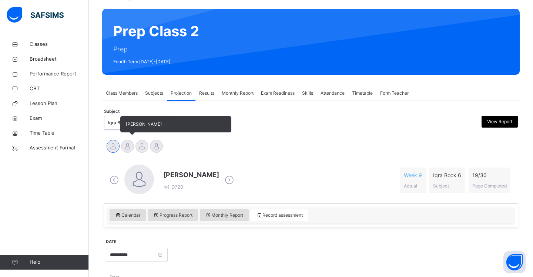
click at [129, 146] on div at bounding box center [127, 146] width 13 height 13
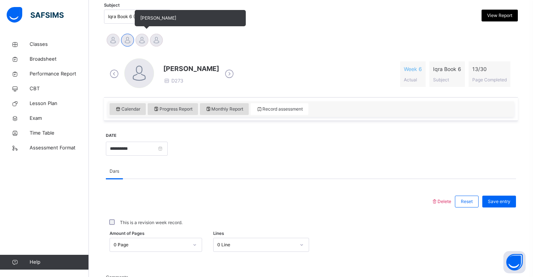
scroll to position [171, 0]
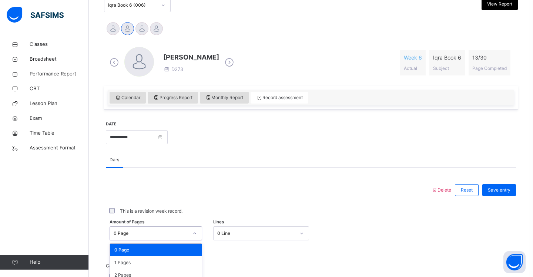
click at [197, 231] on div "option 0 Page focused, 1 of 31. 31 results available. Use Up and Down to choose…" at bounding box center [156, 234] width 93 height 14
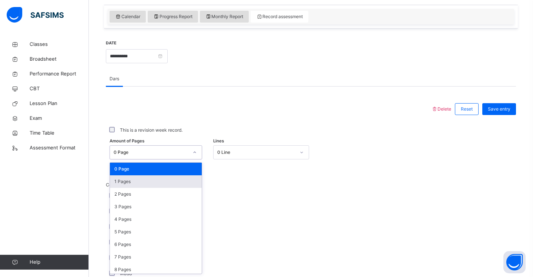
click at [172, 183] on div "1 Pages" at bounding box center [156, 181] width 92 height 13
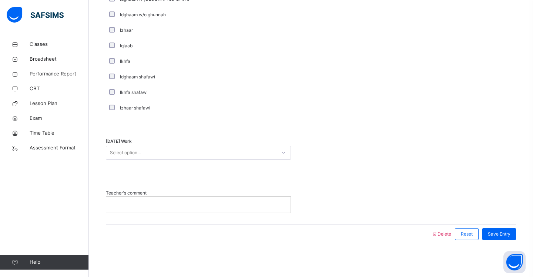
scroll to position [557, 0]
click at [170, 152] on div "Select option..." at bounding box center [191, 153] width 170 height 11
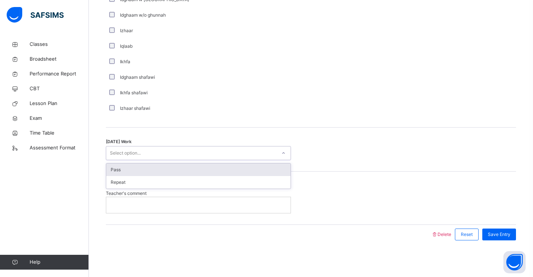
click at [162, 167] on div "Pass" at bounding box center [198, 170] width 184 height 13
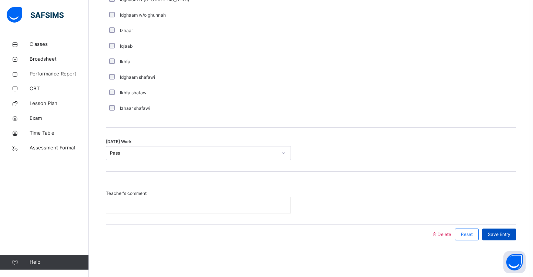
click at [500, 233] on span "Save Entry" at bounding box center [499, 234] width 23 height 7
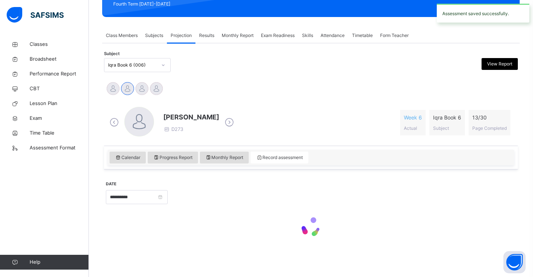
scroll to position [111, 0]
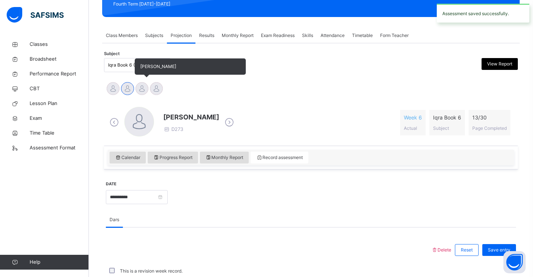
click at [142, 89] on div at bounding box center [141, 88] width 13 height 13
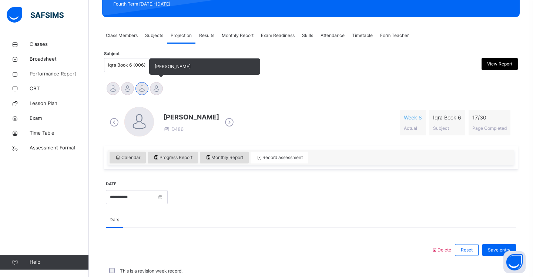
click at [154, 90] on div at bounding box center [156, 88] width 13 height 13
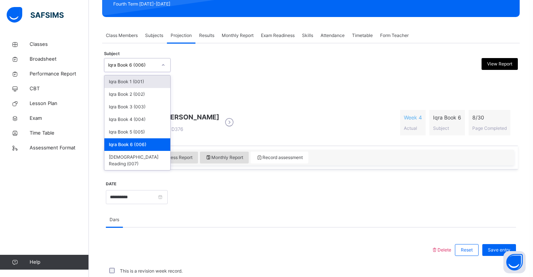
click at [166, 66] on div at bounding box center [163, 65] width 13 height 12
click at [140, 119] on div "Iqra Book 4 (004)" at bounding box center [137, 119] width 66 height 13
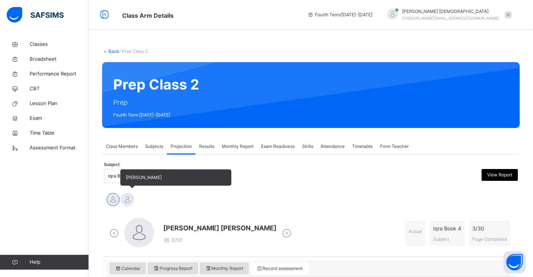
click at [129, 197] on div at bounding box center [127, 199] width 13 height 13
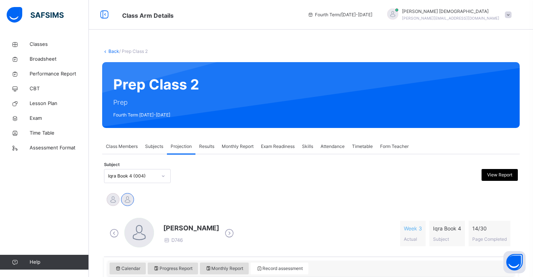
click at [165, 178] on icon at bounding box center [163, 176] width 4 height 7
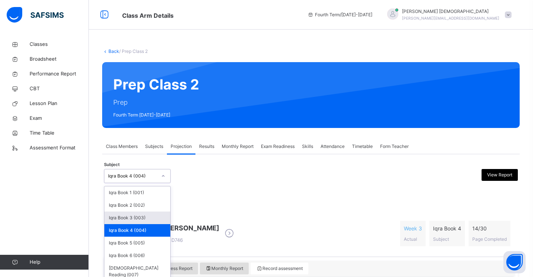
click at [145, 218] on div "Iqra Book 3 (003)" at bounding box center [137, 218] width 66 height 13
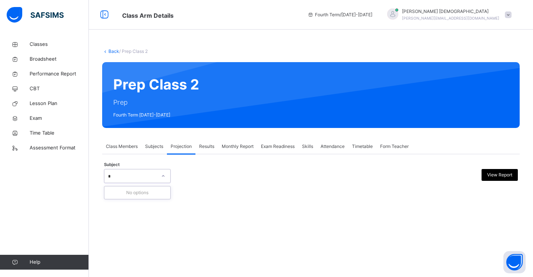
type input "*"
click at [125, 206] on div "Back / Prep Class 2 Prep Class 2 Prep Fourth Term [DATE]-[DATE] Class Members S…" at bounding box center [311, 138] width 444 height 277
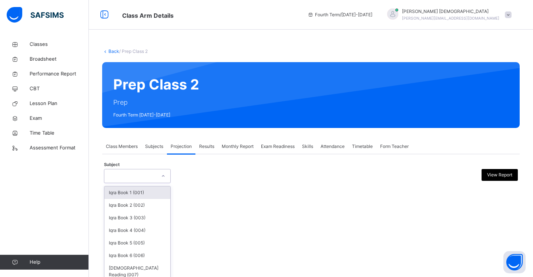
click at [163, 176] on icon at bounding box center [163, 176] width 4 height 7
click at [154, 216] on div "Iqra Book 3 (003)" at bounding box center [137, 218] width 66 height 13
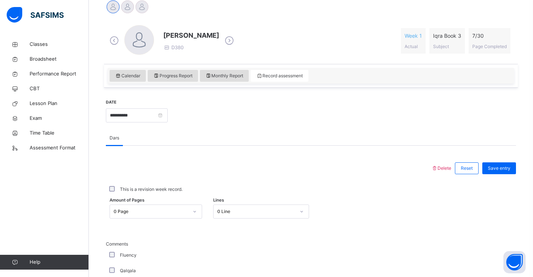
scroll to position [194, 0]
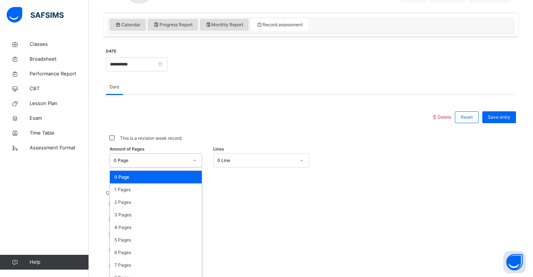
click at [195, 168] on div "option 0 Page focused, 1 of 31. 31 results available. Use Up and Down to choose…" at bounding box center [156, 161] width 93 height 14
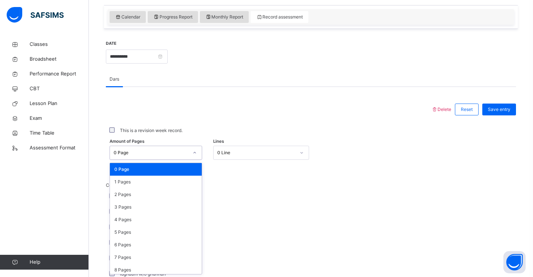
scroll to position [252, 0]
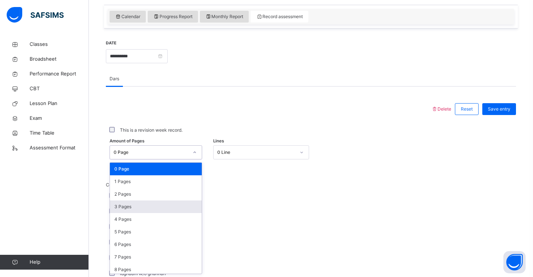
click at [184, 203] on div "3 Pages" at bounding box center [156, 207] width 92 height 13
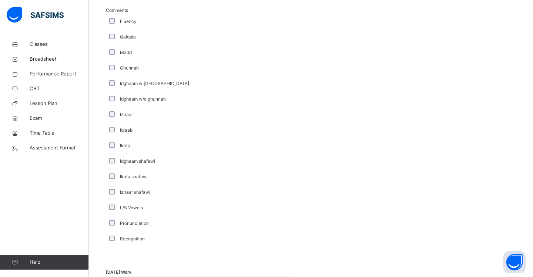
scroll to position [430, 0]
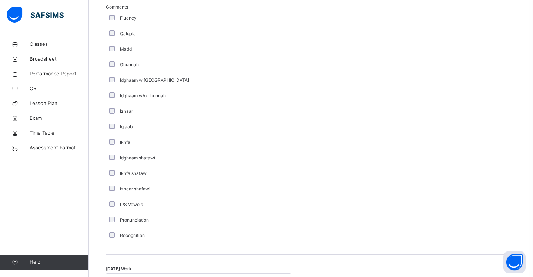
click at [112, 201] on div "L/S Vowels" at bounding box center [198, 205] width 185 height 16
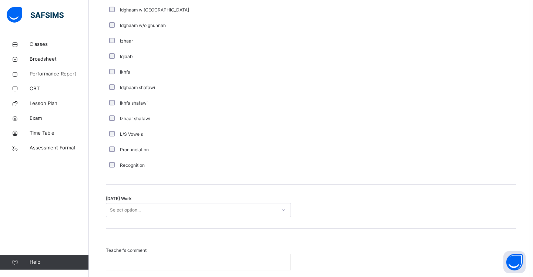
scroll to position [506, 0]
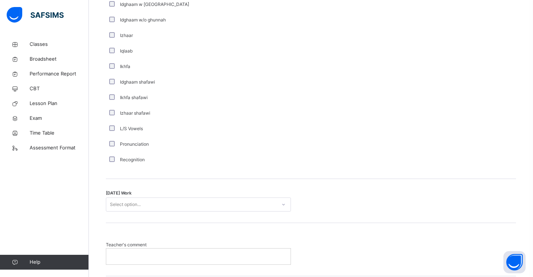
click at [134, 204] on div "Select option..." at bounding box center [125, 205] width 31 height 14
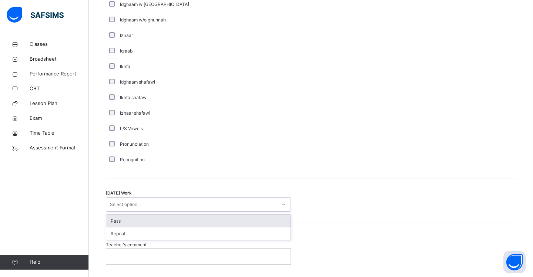
click at [132, 220] on div "Pass" at bounding box center [198, 221] width 184 height 13
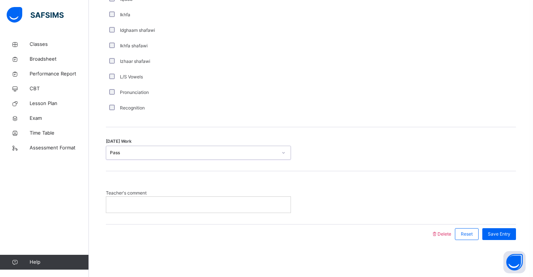
scroll to position [557, 0]
click at [503, 235] on span "Save Entry" at bounding box center [499, 234] width 23 height 7
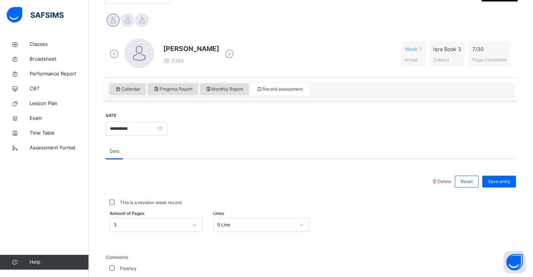
scroll to position [184, 0]
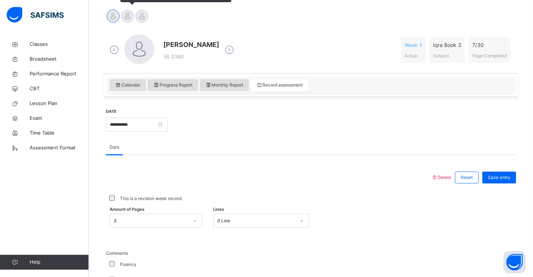
click at [129, 19] on div at bounding box center [127, 16] width 13 height 13
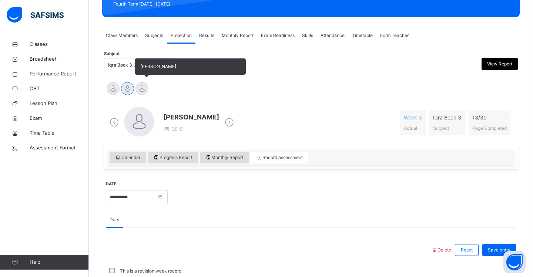
click at [141, 88] on div at bounding box center [141, 88] width 13 height 13
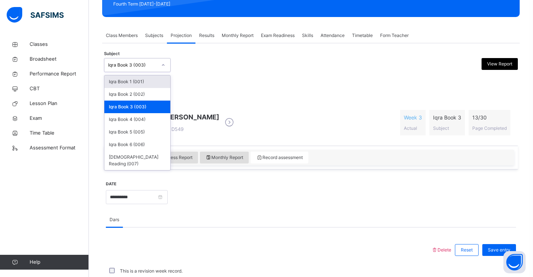
click at [166, 66] on div at bounding box center [163, 65] width 13 height 12
click at [152, 145] on div "Iqra Book 6 (006)" at bounding box center [137, 144] width 66 height 13
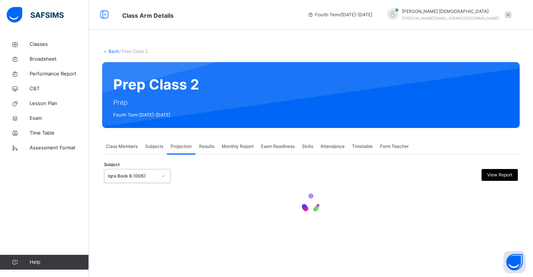
scroll to position [0, 0]
click at [152, 145] on span "Subjects" at bounding box center [154, 146] width 18 height 7
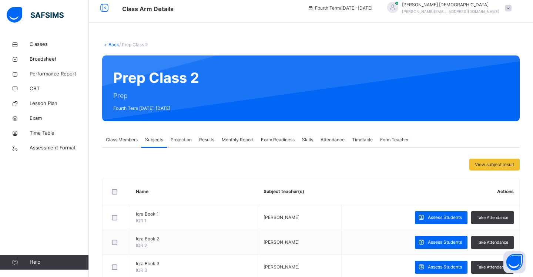
scroll to position [6, 0]
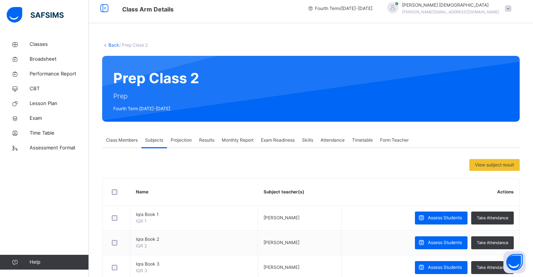
click at [183, 142] on span "Projection" at bounding box center [181, 140] width 21 height 7
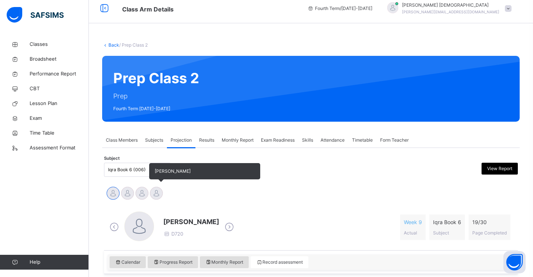
click at [158, 195] on div at bounding box center [156, 193] width 13 height 13
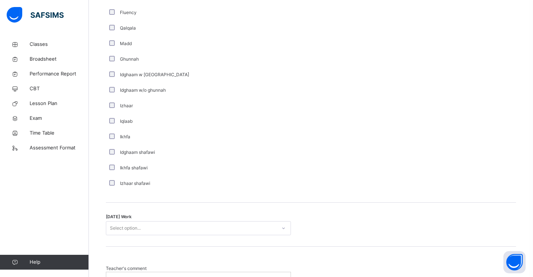
scroll to position [500, 0]
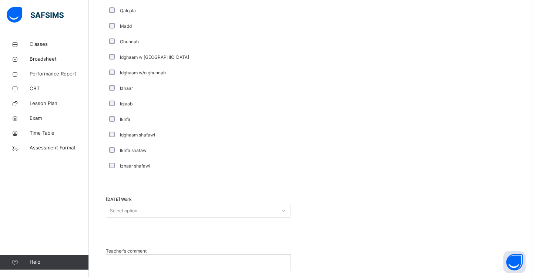
click at [115, 208] on div "Select option..." at bounding box center [125, 211] width 31 height 14
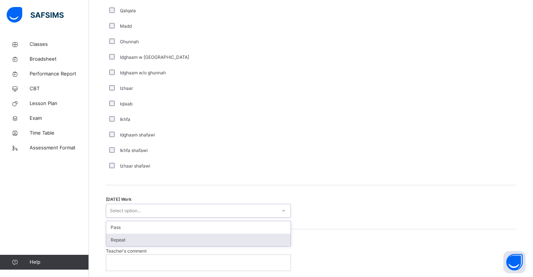
click at [121, 238] on div "Repeat" at bounding box center [198, 240] width 184 height 13
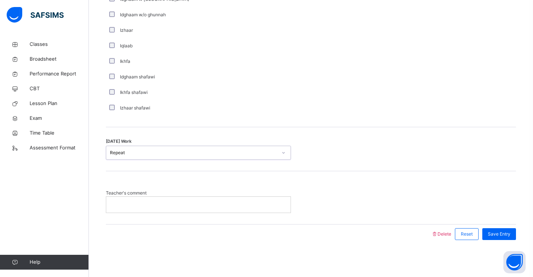
scroll to position [557, 0]
click at [500, 233] on span "Save Entry" at bounding box center [499, 234] width 23 height 7
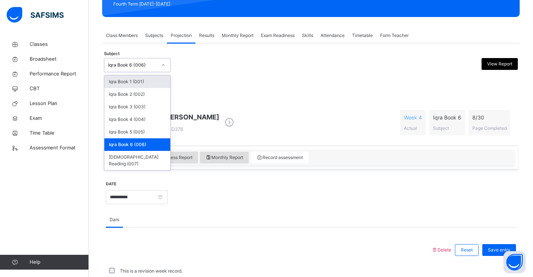
click at [163, 66] on icon at bounding box center [163, 64] width 4 height 7
click at [146, 108] on div "Iqra Book 3 (003)" at bounding box center [137, 107] width 66 height 13
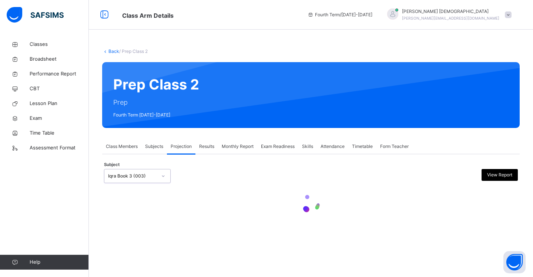
scroll to position [0, 0]
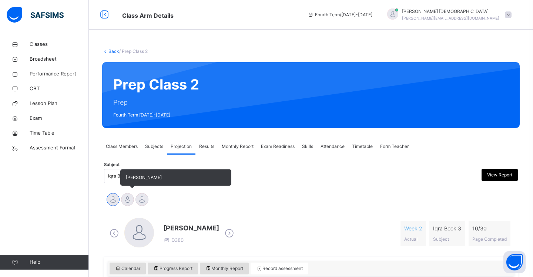
click at [123, 200] on div at bounding box center [127, 199] width 13 height 13
click at [145, 202] on div at bounding box center [141, 199] width 13 height 13
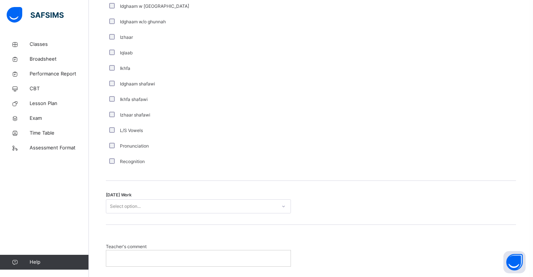
scroll to position [503, 0]
click at [139, 208] on div "Select option..." at bounding box center [125, 208] width 31 height 14
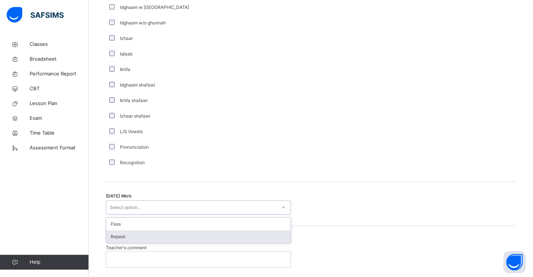
click at [140, 236] on div "Repeat" at bounding box center [198, 237] width 184 height 13
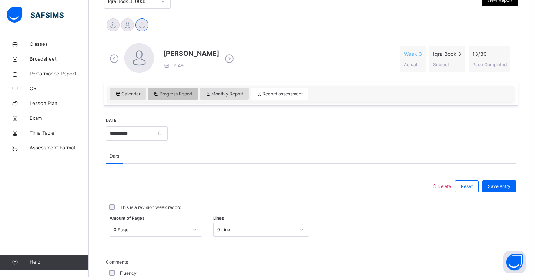
scroll to position [163, 0]
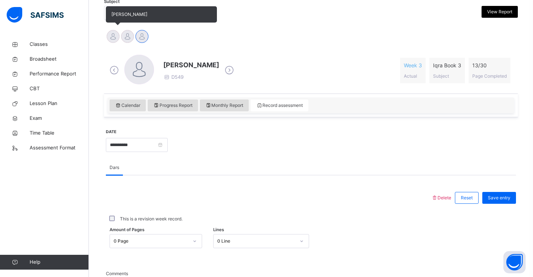
click at [113, 41] on div at bounding box center [113, 36] width 13 height 13
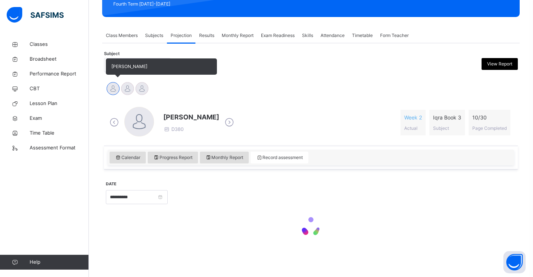
scroll to position [111, 0]
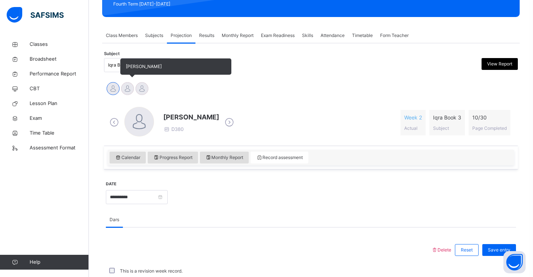
click at [127, 88] on div at bounding box center [127, 88] width 13 height 13
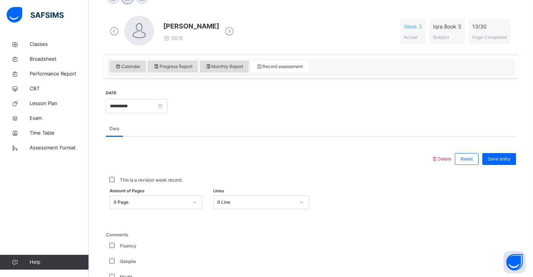
scroll to position [204, 0]
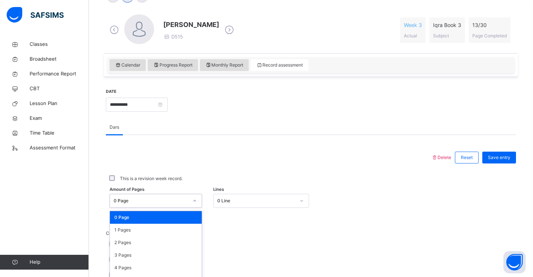
click at [196, 201] on div "option 0 Page focused, 1 of 31. 31 results available. Use Up and Down to choose…" at bounding box center [156, 201] width 93 height 14
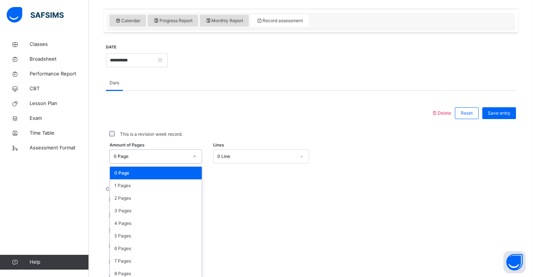
scroll to position [252, 0]
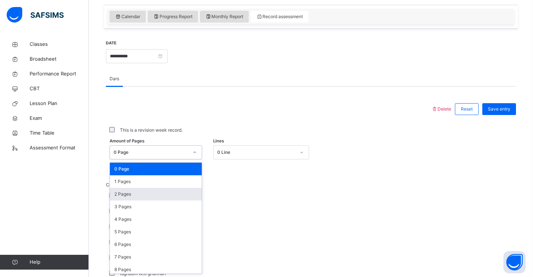
click at [191, 194] on div "2 Pages" at bounding box center [156, 194] width 92 height 13
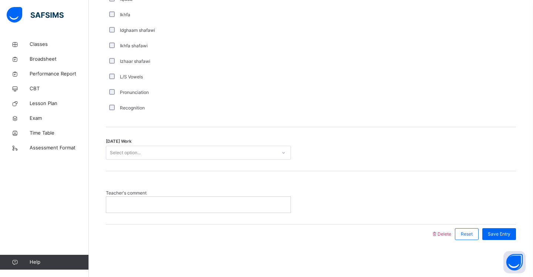
scroll to position [557, 0]
click at [174, 148] on div "Select option..." at bounding box center [191, 153] width 170 height 11
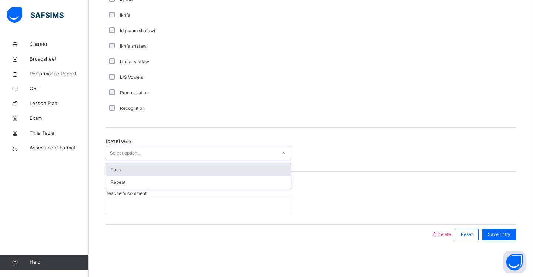
click at [172, 171] on div "Pass" at bounding box center [198, 170] width 184 height 13
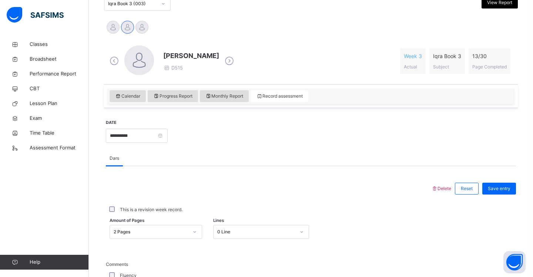
scroll to position [174, 0]
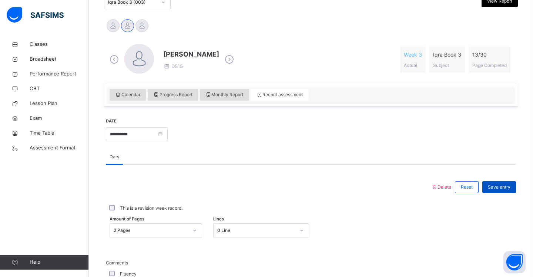
click at [500, 187] on span "Save entry" at bounding box center [499, 187] width 23 height 7
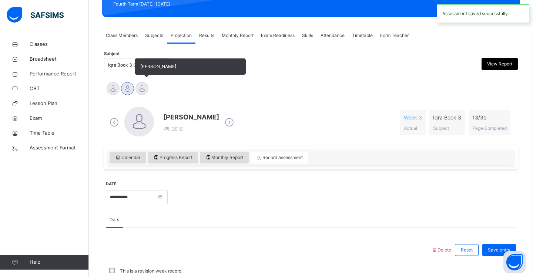
click at [142, 87] on div at bounding box center [141, 88] width 13 height 13
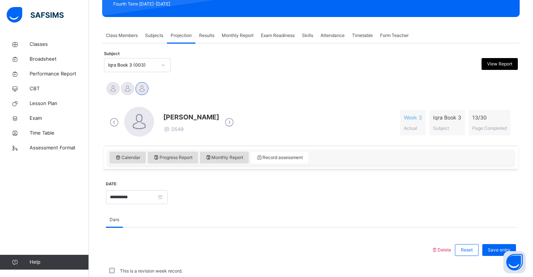
click at [166, 65] on div at bounding box center [163, 65] width 13 height 12
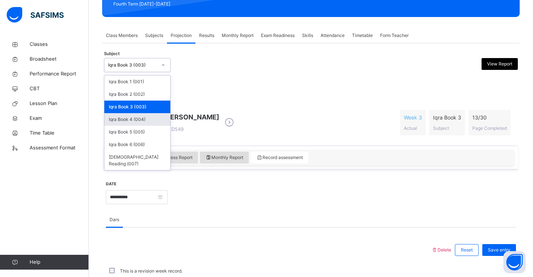
click at [152, 121] on div "Iqra Book 4 (004)" at bounding box center [137, 119] width 66 height 13
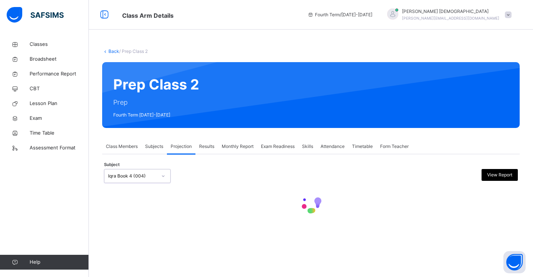
scroll to position [0, 0]
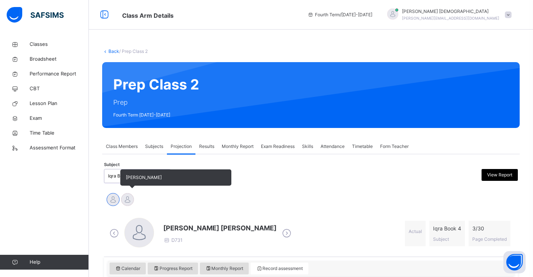
click at [129, 202] on div at bounding box center [127, 199] width 13 height 13
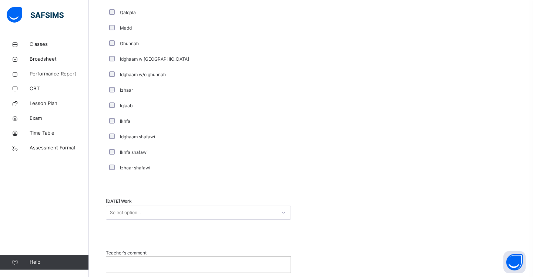
scroll to position [497, 0]
click at [166, 216] on div "Select option..." at bounding box center [191, 213] width 170 height 11
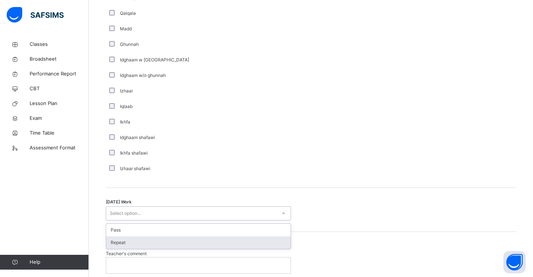
click at [164, 240] on div "Repeat" at bounding box center [198, 243] width 184 height 13
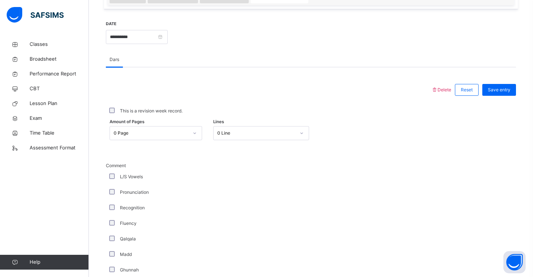
scroll to position [272, 0]
click at [499, 88] on span "Save entry" at bounding box center [499, 89] width 23 height 7
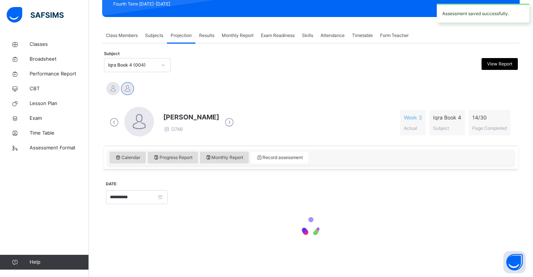
scroll to position [111, 0]
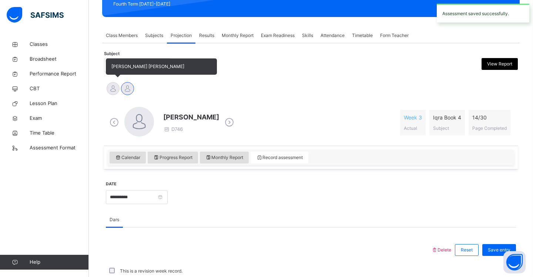
click at [113, 90] on div at bounding box center [113, 88] width 13 height 13
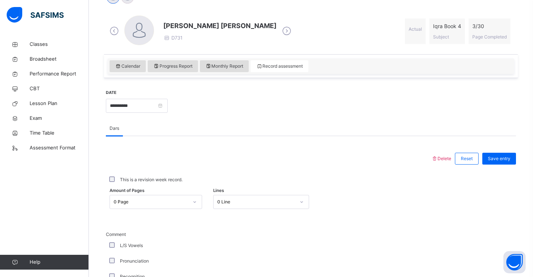
scroll to position [204, 0]
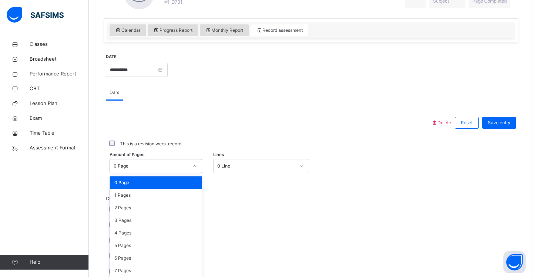
click at [197, 173] on div "option 0 Page focused, 1 of 31. 31 results available. Use Up and Down to choose…" at bounding box center [156, 166] width 93 height 14
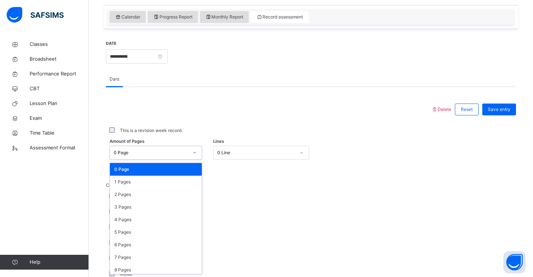
scroll to position [252, 0]
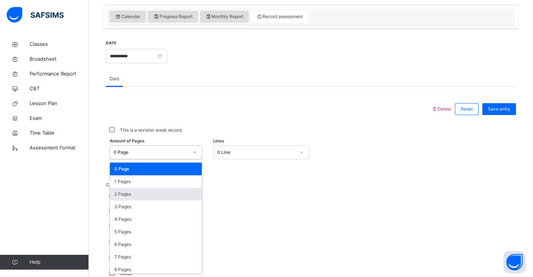
click at [191, 195] on div "2 Pages" at bounding box center [156, 194] width 92 height 13
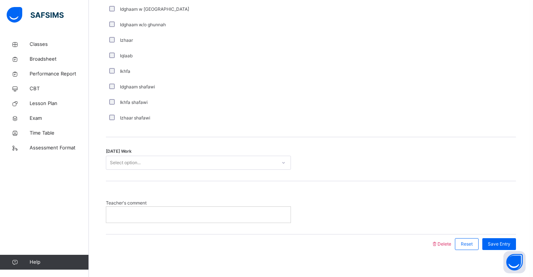
scroll to position [550, 0]
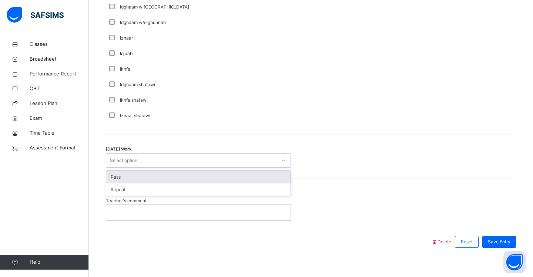
click at [171, 163] on div "Select option..." at bounding box center [191, 160] width 170 height 11
click at [170, 183] on div "Pass" at bounding box center [198, 177] width 184 height 13
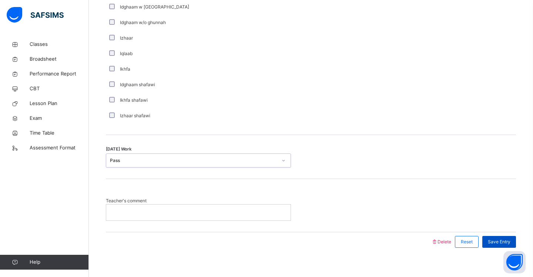
click at [505, 239] on span "Save Entry" at bounding box center [499, 242] width 23 height 7
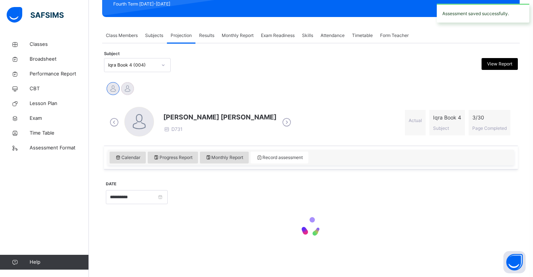
scroll to position [541, 0]
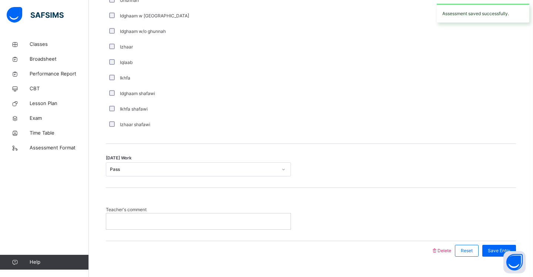
click at [164, 67] on div "Iqlaab" at bounding box center [198, 63] width 185 height 16
click at [163, 63] on div "Iqlaab" at bounding box center [198, 62] width 181 height 7
click at [163, 67] on div "Iqlaab" at bounding box center [198, 63] width 185 height 16
click at [163, 64] on div "Iqlaab" at bounding box center [198, 62] width 181 height 7
click at [164, 64] on div "Iqlaab" at bounding box center [198, 62] width 181 height 7
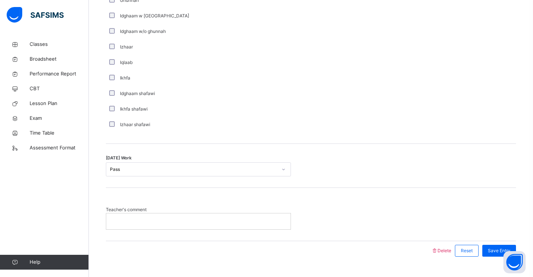
click at [164, 64] on div "Iqlaab" at bounding box center [198, 62] width 181 height 7
click at [54, 41] on span "Classes" at bounding box center [59, 44] width 59 height 7
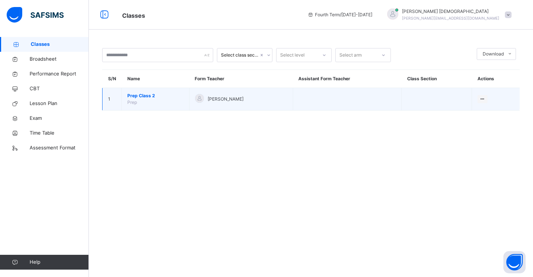
click at [153, 94] on span "Prep Class 2" at bounding box center [155, 96] width 56 height 7
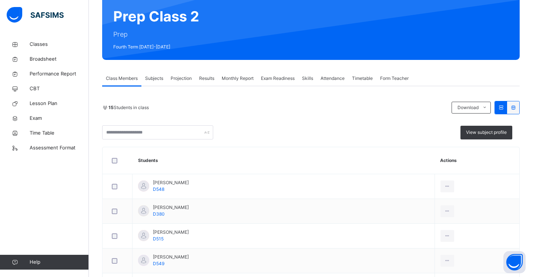
scroll to position [70, 0]
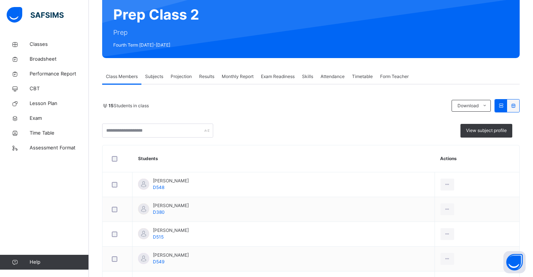
click at [180, 78] on span "Projection" at bounding box center [181, 76] width 21 height 7
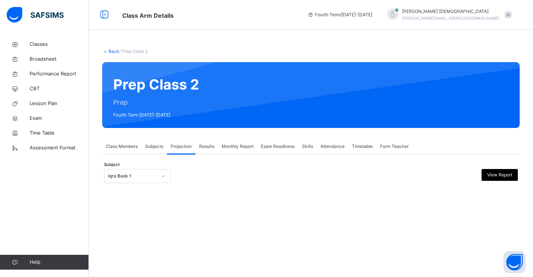
click at [164, 175] on icon at bounding box center [163, 176] width 4 height 7
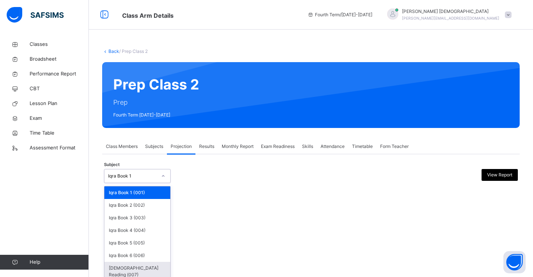
click at [153, 268] on div "[DEMOGRAPHIC_DATA] Reading (007)" at bounding box center [137, 271] width 66 height 19
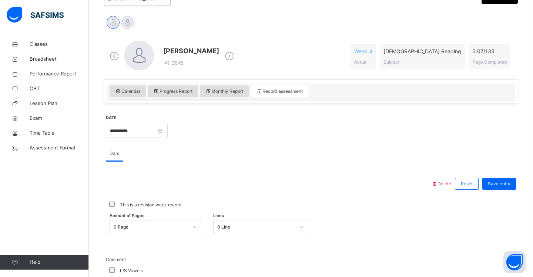
scroll to position [181, 0]
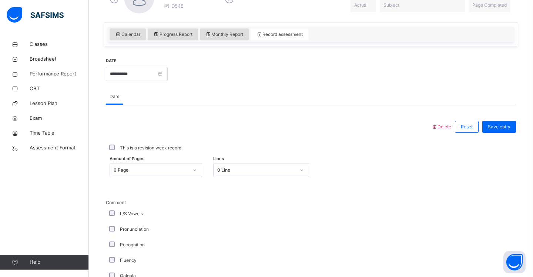
click at [194, 177] on div "0 Page" at bounding box center [156, 170] width 93 height 14
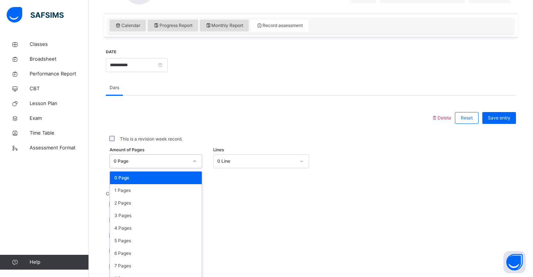
scroll to position [252, 0]
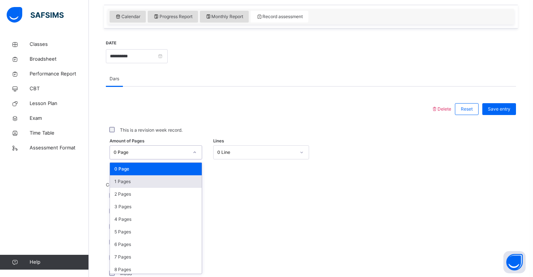
click at [171, 185] on div "1 Pages" at bounding box center [156, 181] width 92 height 13
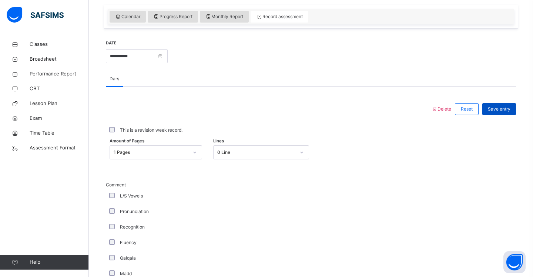
click at [502, 109] on span "Save entry" at bounding box center [499, 109] width 23 height 7
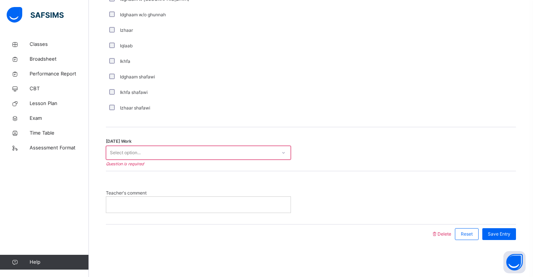
scroll to position [557, 0]
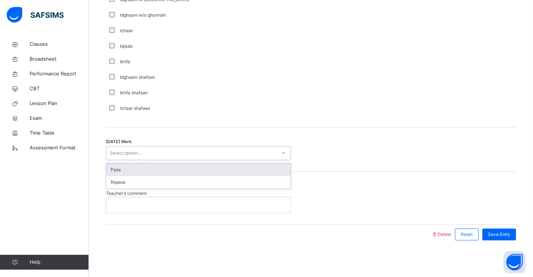
click at [270, 151] on div "Select option..." at bounding box center [191, 153] width 170 height 11
click at [262, 168] on div "Pass" at bounding box center [198, 170] width 184 height 13
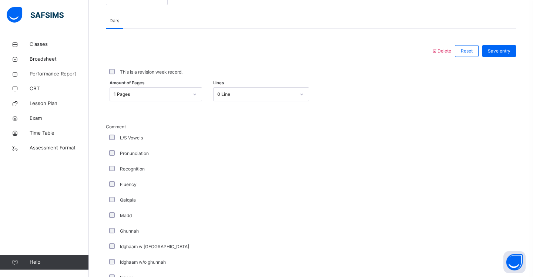
scroll to position [310, 0]
click at [496, 55] on div "Save entry" at bounding box center [499, 52] width 34 height 12
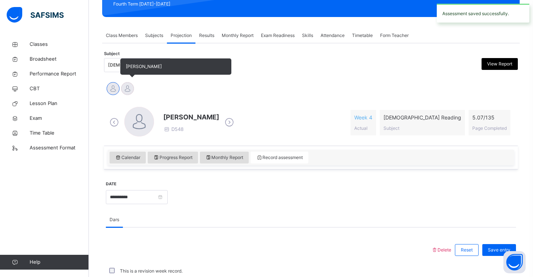
click at [126, 92] on div at bounding box center [127, 88] width 13 height 13
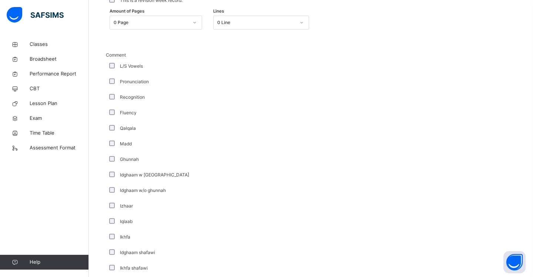
scroll to position [362, 0]
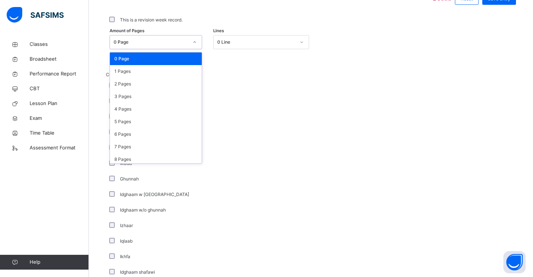
click at [195, 46] on div at bounding box center [194, 42] width 13 height 12
click at [153, 122] on div "5 Pages" at bounding box center [156, 121] width 92 height 13
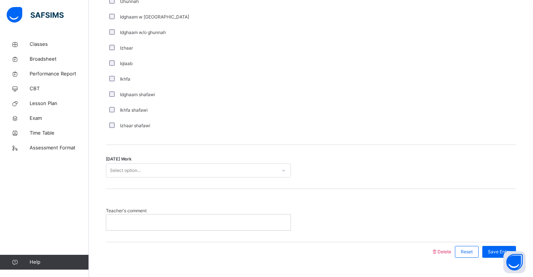
scroll to position [547, 0]
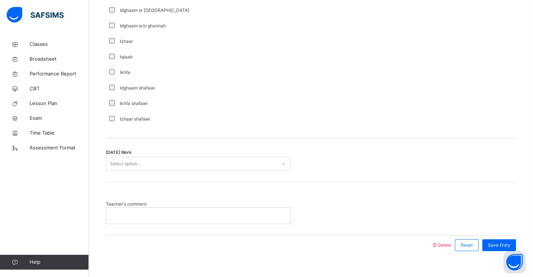
click at [196, 162] on div "Select option..." at bounding box center [191, 163] width 170 height 11
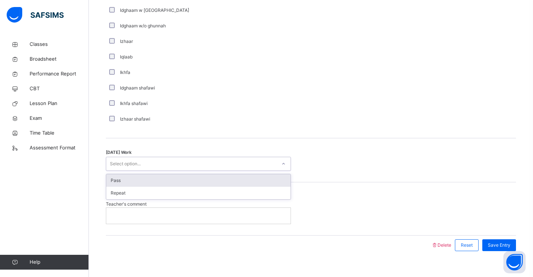
click at [192, 182] on div "Pass" at bounding box center [198, 180] width 184 height 13
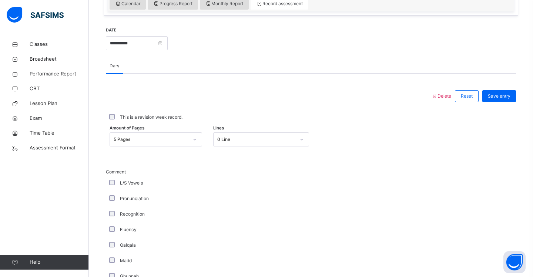
scroll to position [261, 0]
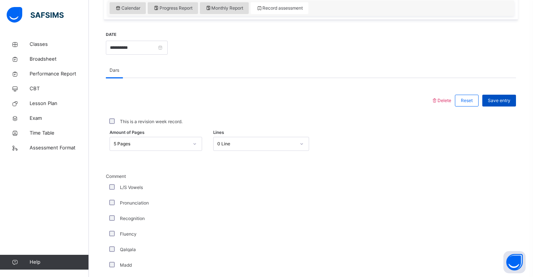
click at [503, 103] on span "Save entry" at bounding box center [499, 100] width 23 height 7
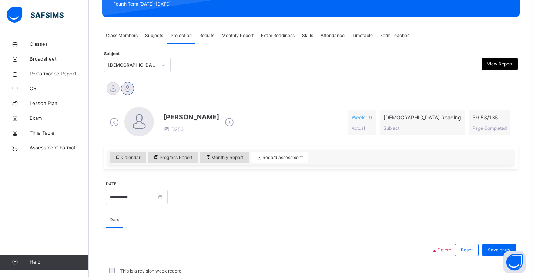
click at [275, 37] on span "Exam Readiness" at bounding box center [278, 35] width 34 height 7
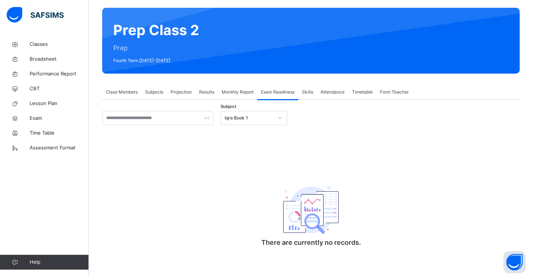
click at [283, 120] on div at bounding box center [280, 118] width 13 height 12
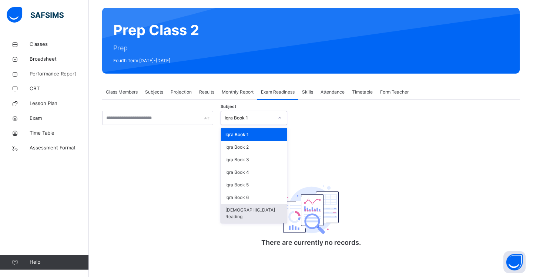
click at [271, 211] on div "[DEMOGRAPHIC_DATA] Reading" at bounding box center [254, 213] width 66 height 19
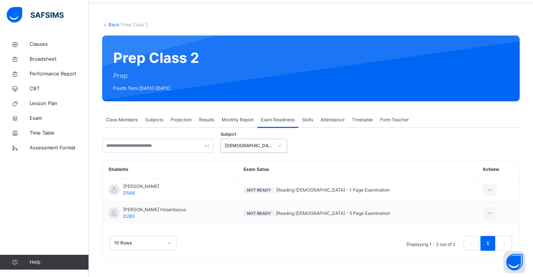
scroll to position [27, 0]
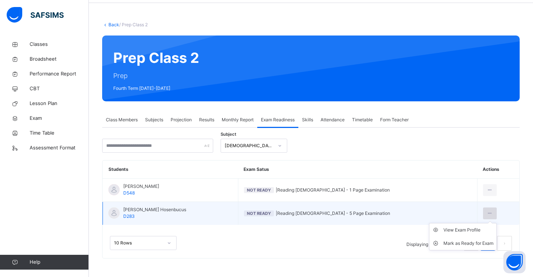
click at [489, 213] on icon at bounding box center [490, 213] width 6 height 7
click at [470, 231] on div "View Exam Profile" at bounding box center [468, 230] width 50 height 7
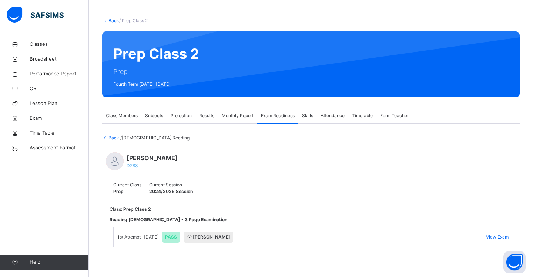
scroll to position [31, 0]
click at [111, 138] on span "Back" at bounding box center [111, 138] width 18 height 6
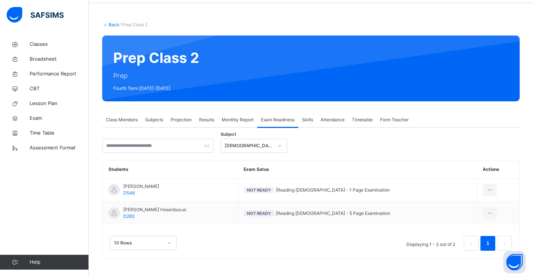
scroll to position [27, 0]
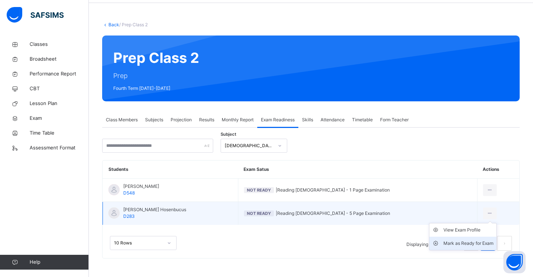
click at [483, 245] on div "Mark as Ready for Exam" at bounding box center [468, 243] width 50 height 7
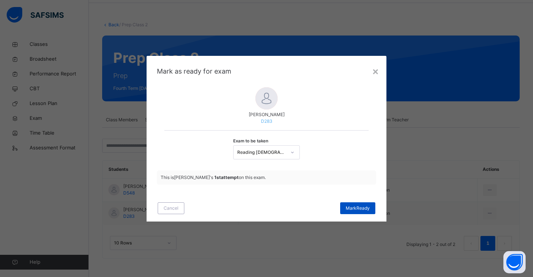
click at [349, 210] on span "[PERSON_NAME]" at bounding box center [358, 208] width 24 height 7
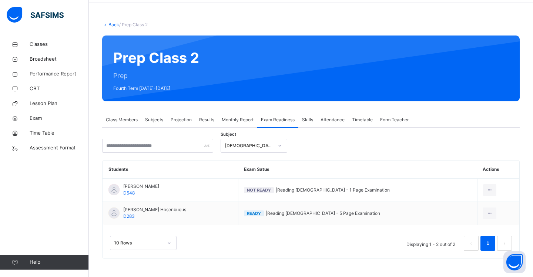
click at [349, 210] on span "Ready | Reading [DEMOGRAPHIC_DATA] - 5 Page Examination" at bounding box center [358, 213] width 228 height 7
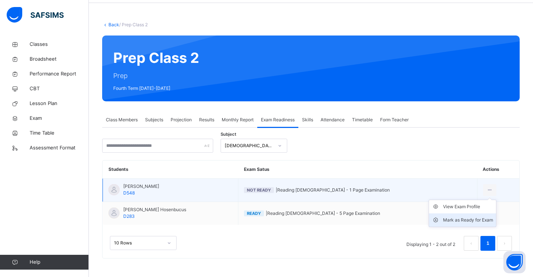
click at [473, 219] on div "Mark as Ready for Exam" at bounding box center [468, 220] width 50 height 7
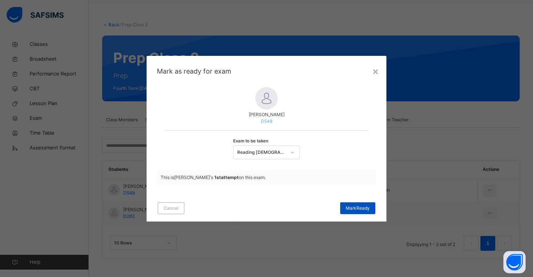
click at [370, 207] on div "[PERSON_NAME]" at bounding box center [357, 208] width 35 height 12
